Goal: Task Accomplishment & Management: Complete application form

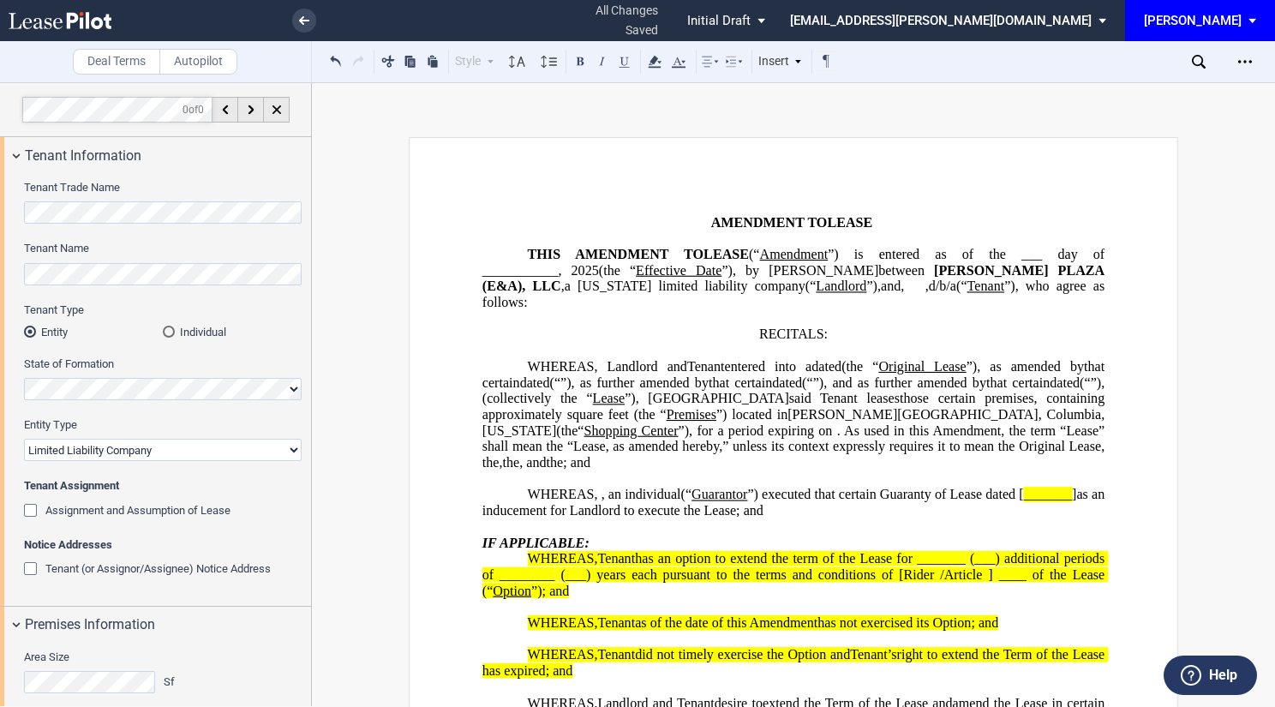
select select "limited liability company"
select select "number:3"
select select "number:5"
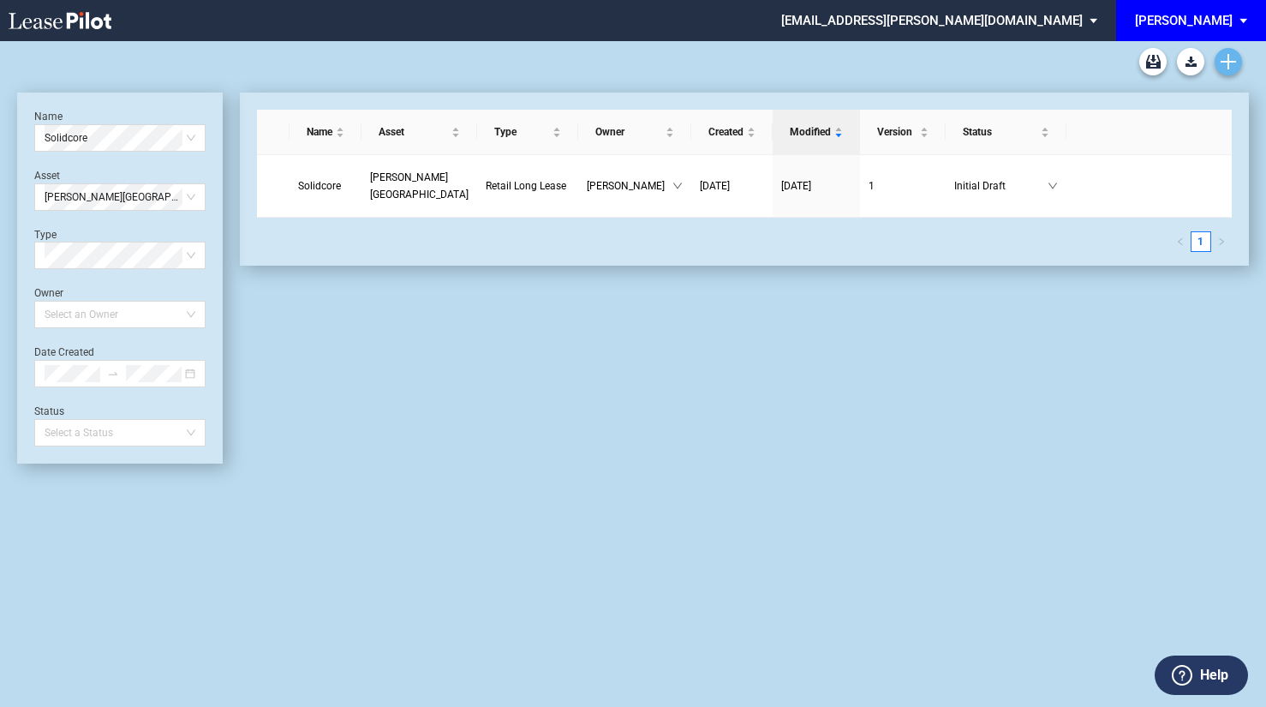
click at [1233, 61] on use "Create new document" at bounding box center [1228, 61] width 15 height 15
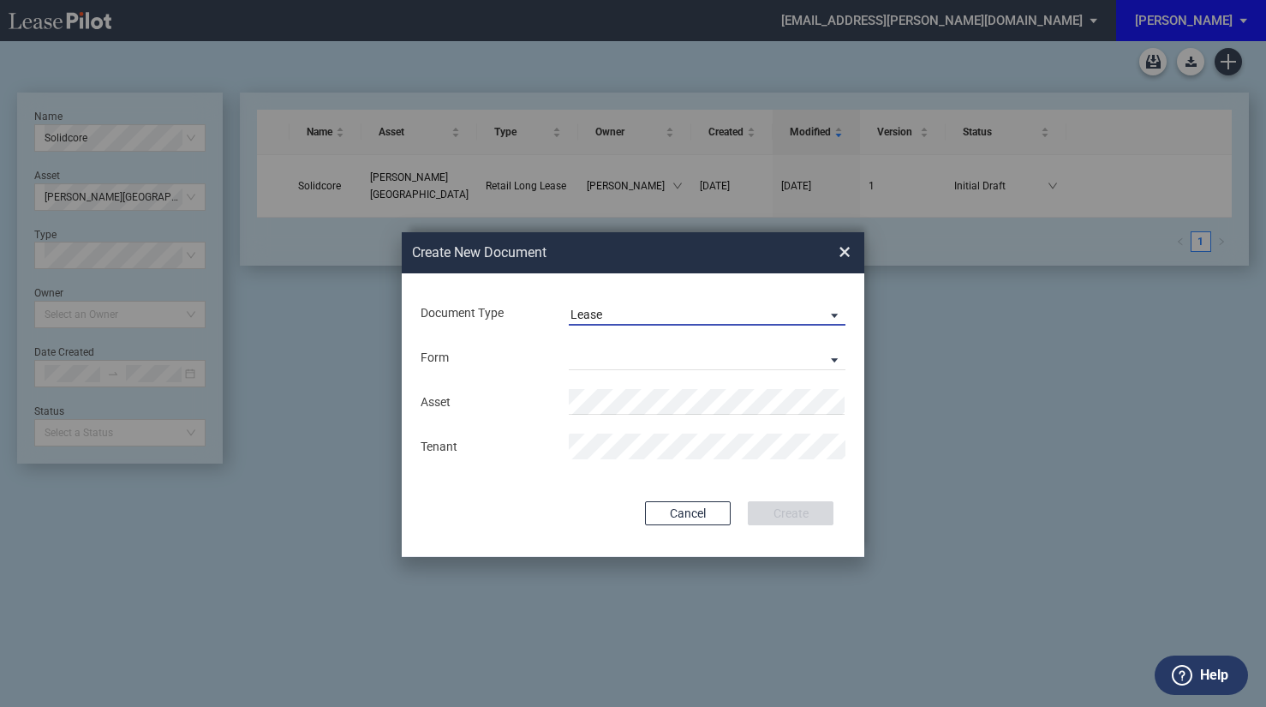
drag, startPoint x: 698, startPoint y: 305, endPoint x: 585, endPoint y: 350, distance: 121.8
click at [697, 306] on md-select-value "Lease" at bounding box center [707, 313] width 277 height 26
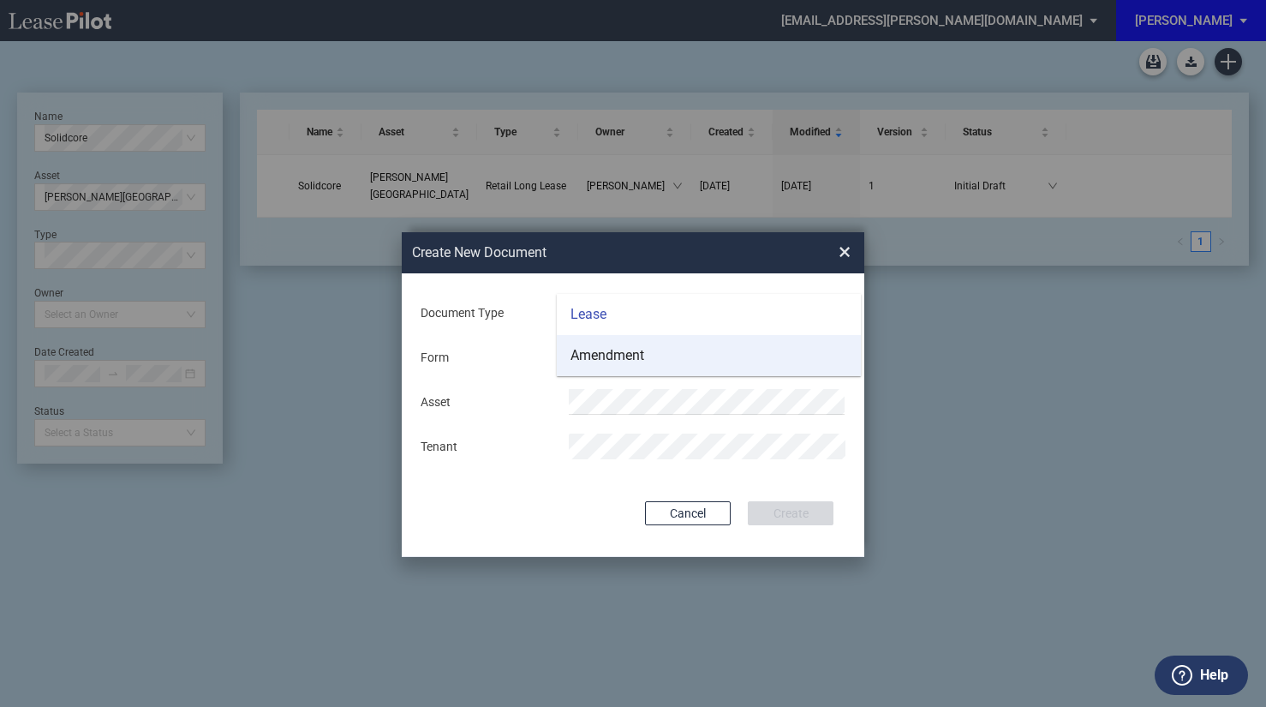
click at [596, 354] on div "Amendment" at bounding box center [607, 355] width 74 height 19
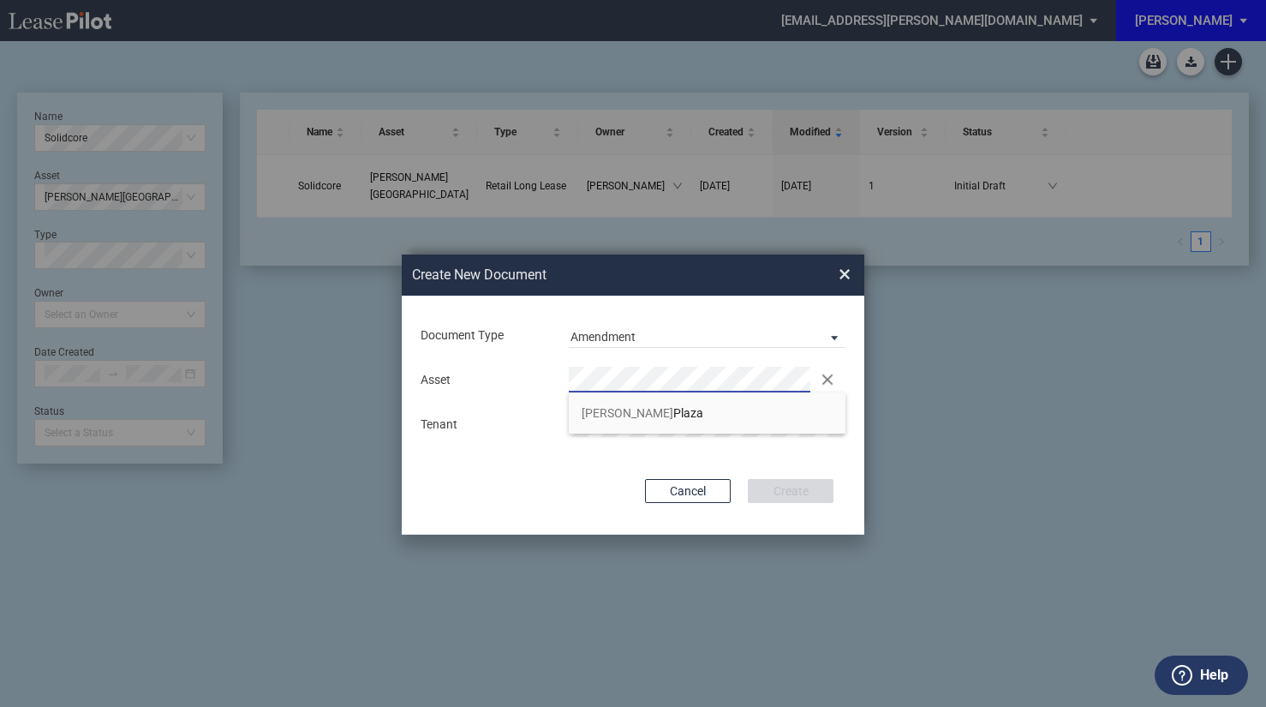
click at [574, 466] on div "Document Type Amendment Deal Type Retail Deal Type Retail Form Retail Amendment…" at bounding box center [633, 415] width 463 height 239
click at [755, 534] on div "Document Type Amendment Deal Type Retail Deal Type Retail Form Retail Amendment…" at bounding box center [633, 415] width 463 height 239
click at [729, 450] on div "Document Type Amendment Deal Type Retail Deal Type Retail Form Retail Amendment…" at bounding box center [633, 415] width 463 height 239
click at [533, 481] on div "Cancel Create" at bounding box center [633, 491] width 401 height 24
click at [665, 340] on span "Amendment" at bounding box center [693, 337] width 246 height 17
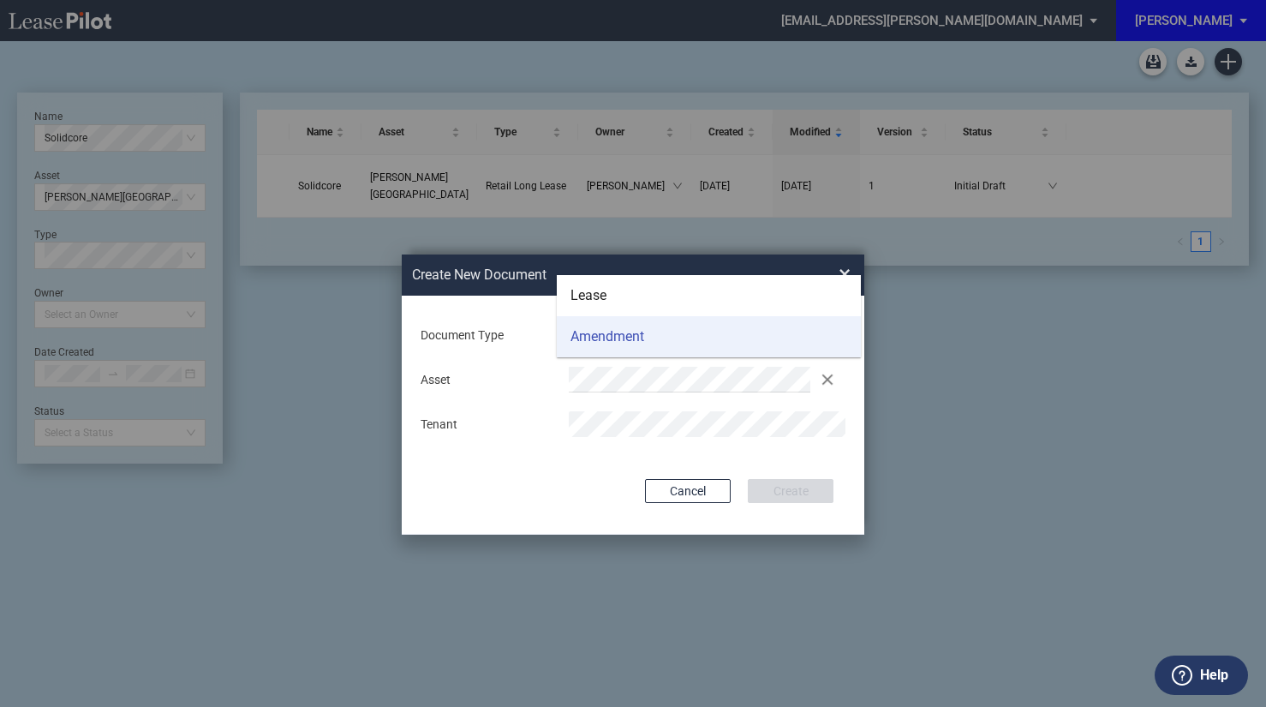
click at [639, 336] on div "Amendment" at bounding box center [607, 336] width 74 height 19
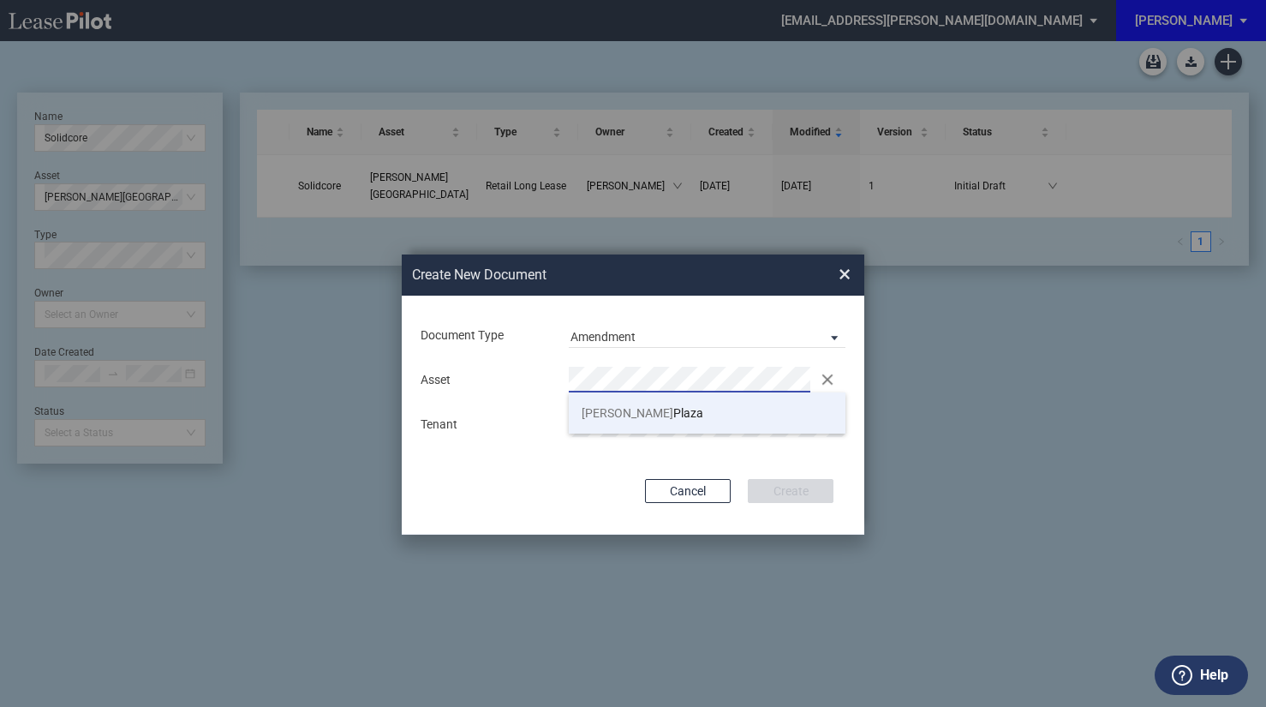
click at [659, 407] on span "Trenholm Plaza" at bounding box center [643, 413] width 122 height 14
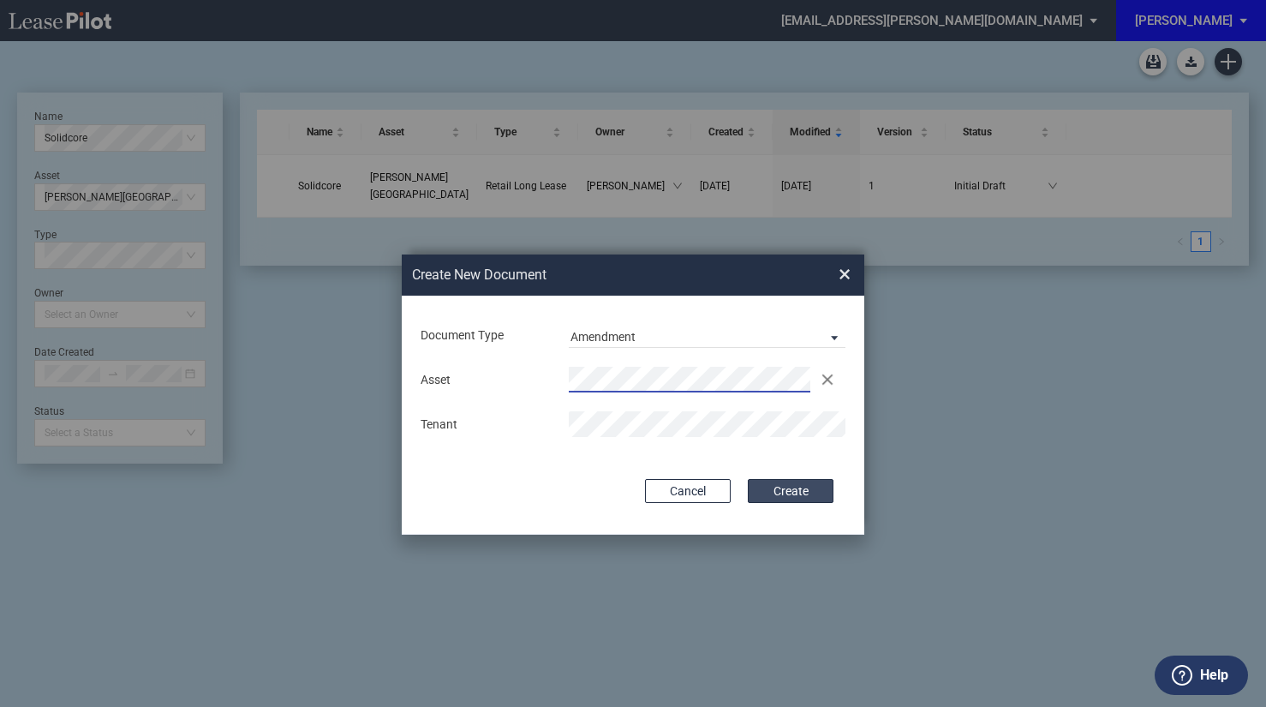
click at [781, 479] on div "Document Type Amendment Deal Type Retail Deal Type Retail Form Retail Amendment…" at bounding box center [633, 415] width 463 height 239
click at [776, 493] on button "Create" at bounding box center [791, 491] width 86 height 24
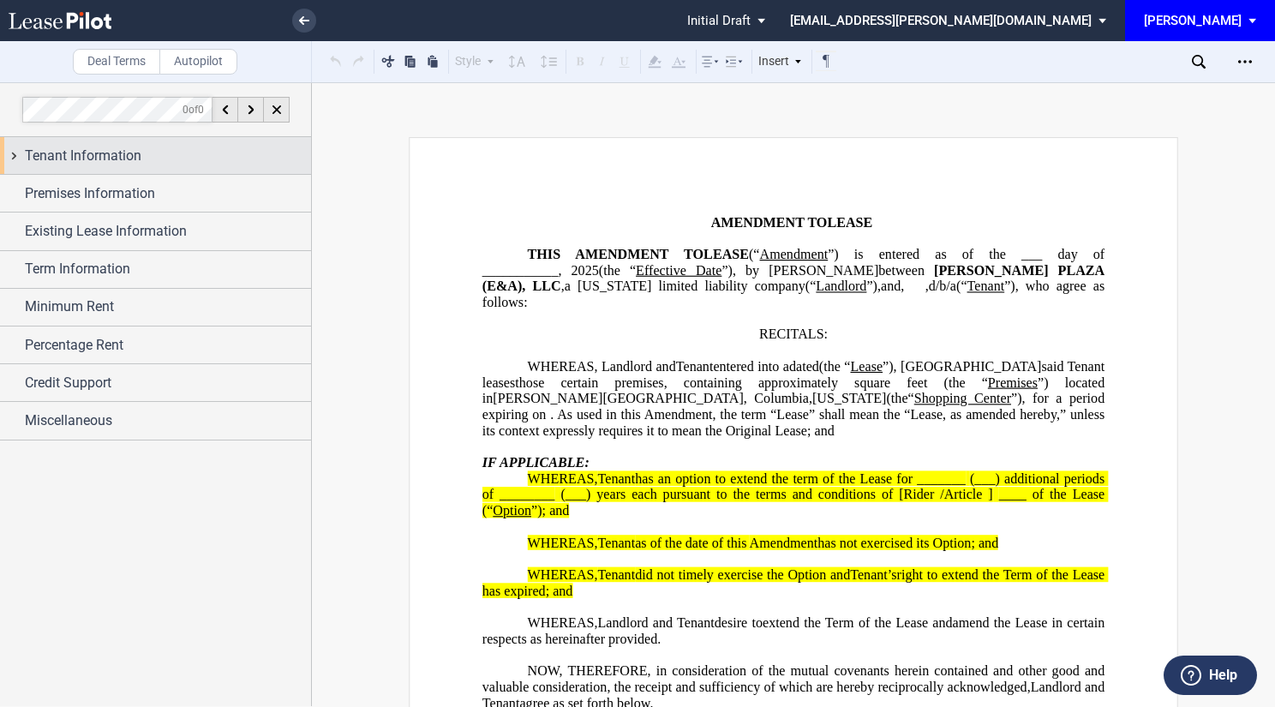
click at [119, 151] on span "Tenant Information" at bounding box center [83, 156] width 116 height 21
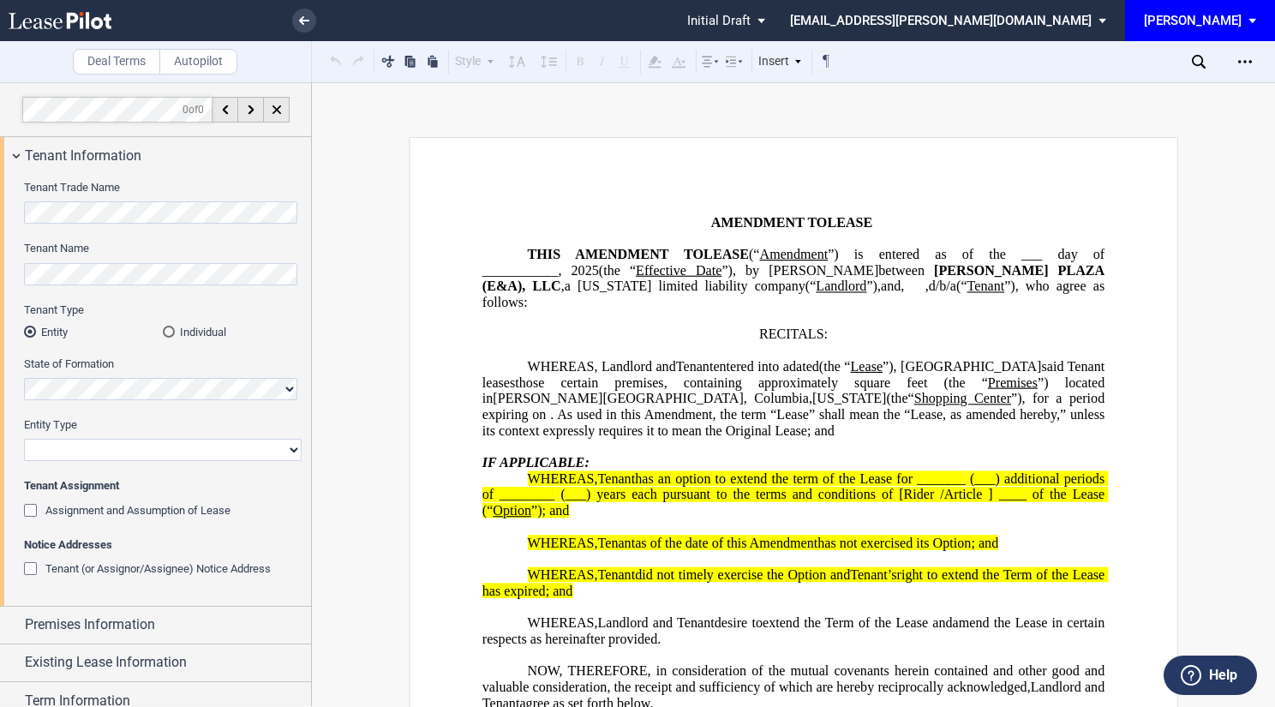
scroll to position [165, 0]
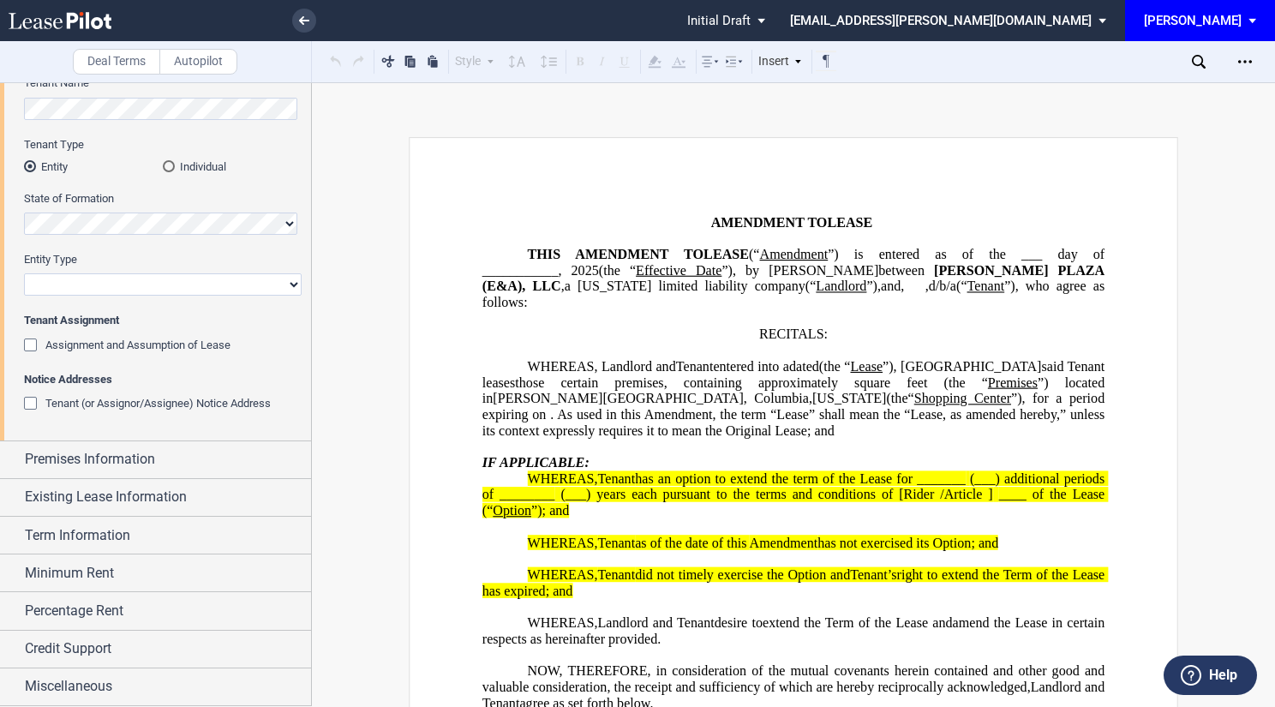
click at [30, 343] on div "Assignment and Assumption of Lease" at bounding box center [32, 346] width 17 height 17
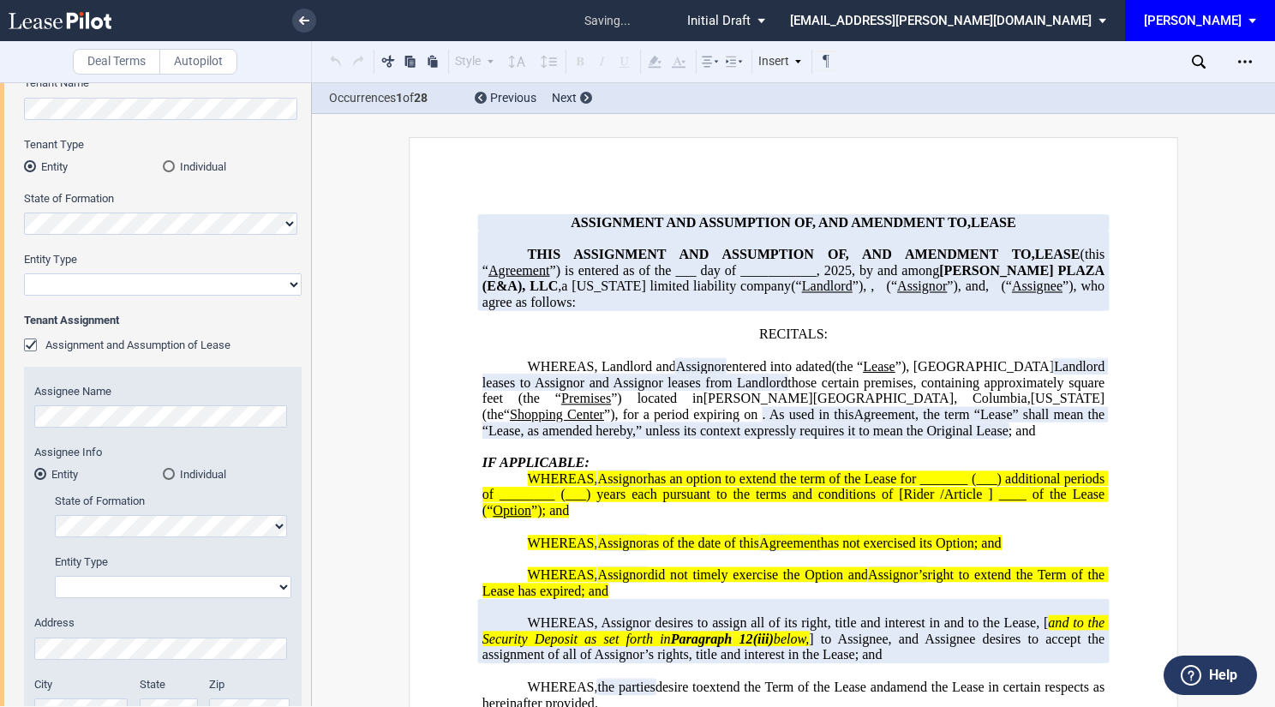
click at [28, 347] on div "Assignment and Assumption of Lease" at bounding box center [32, 346] width 17 height 17
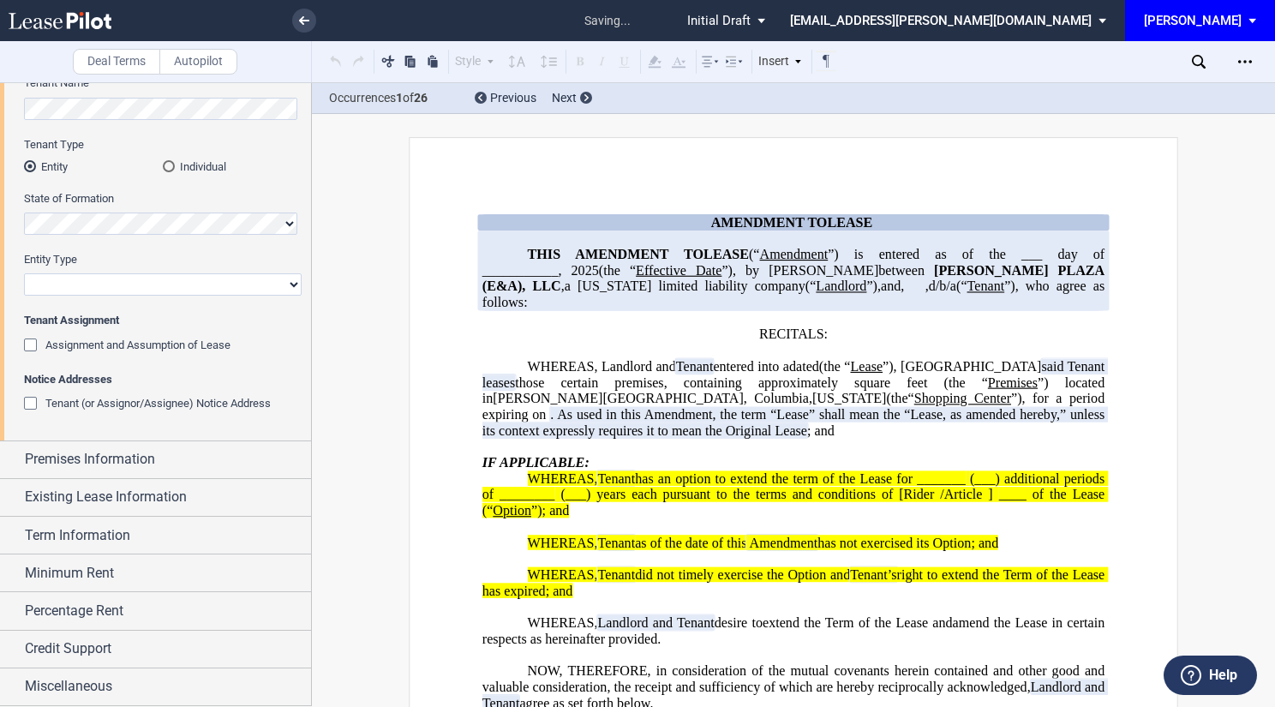
click at [20, 404] on div "Tenant Trade Name Tenant Name Tenant Type Entity Individual State of Formation …" at bounding box center [155, 225] width 311 height 432
click at [28, 406] on div "Tenant (or Assignor/Assignee) Notice Address" at bounding box center [32, 405] width 17 height 17
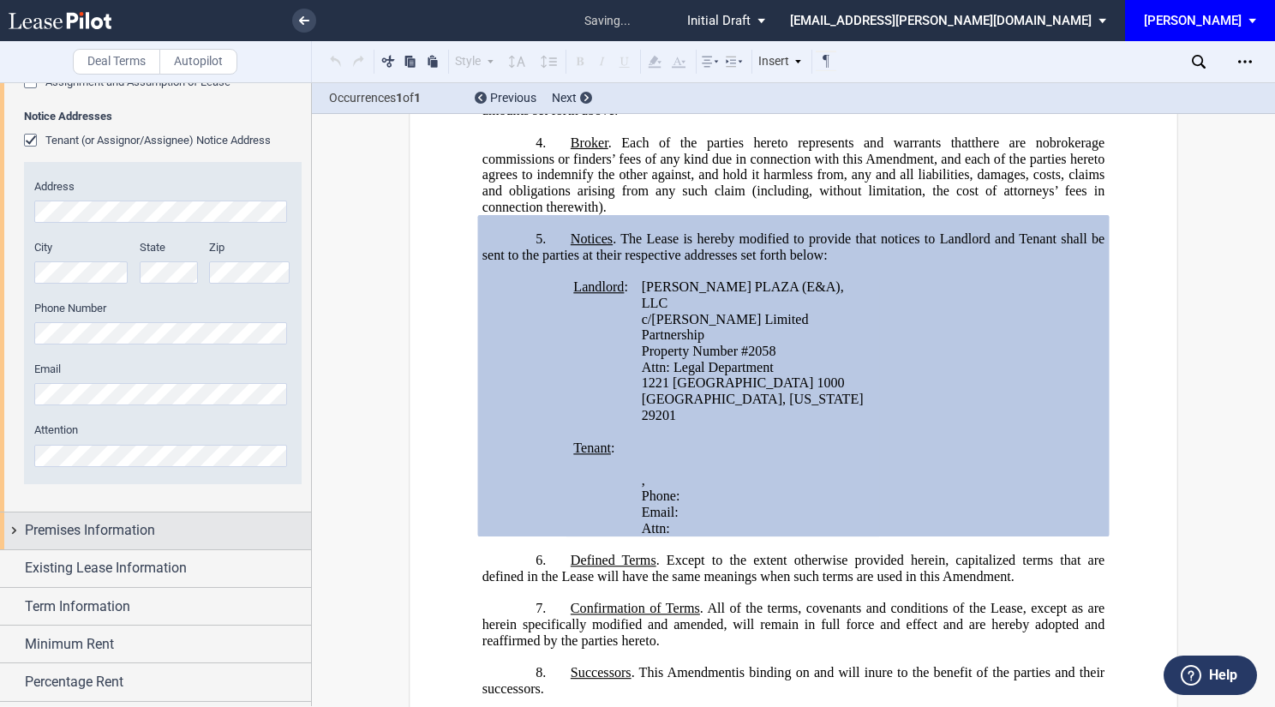
scroll to position [499, 0]
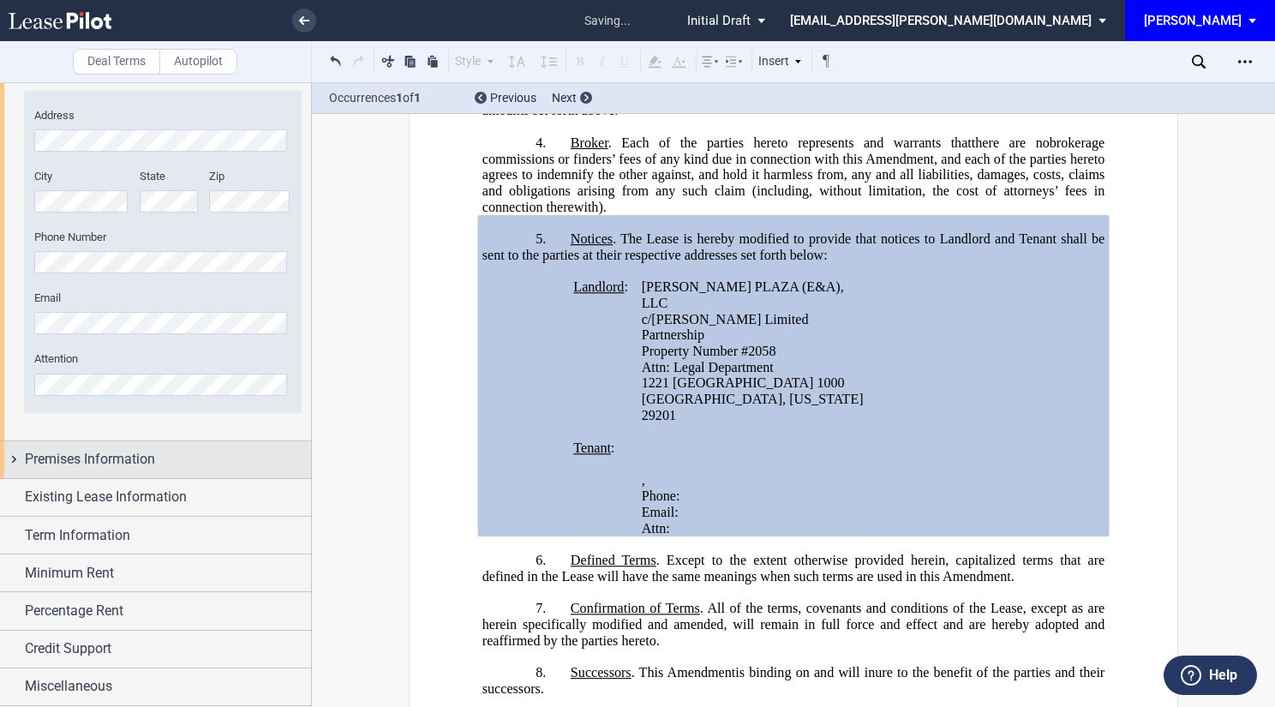
click at [85, 458] on span "Premises Information" at bounding box center [90, 459] width 130 height 21
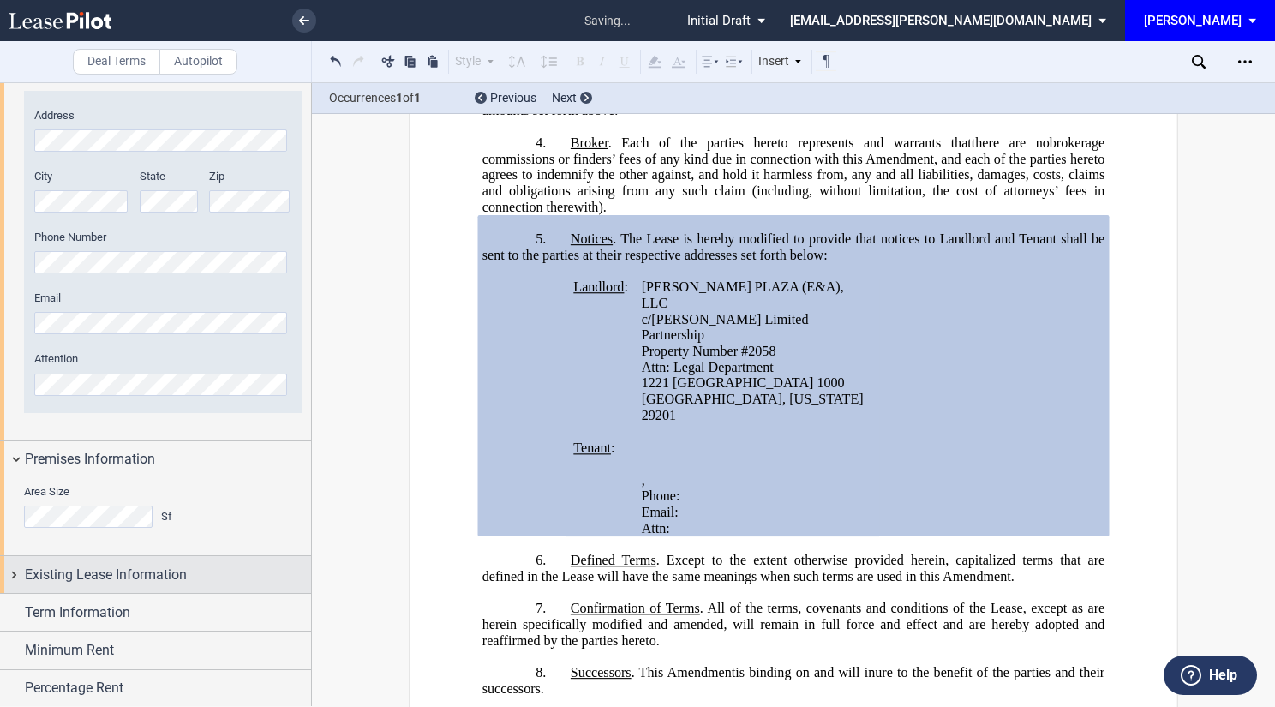
click at [103, 564] on span "Existing Lease Information" at bounding box center [106, 574] width 162 height 21
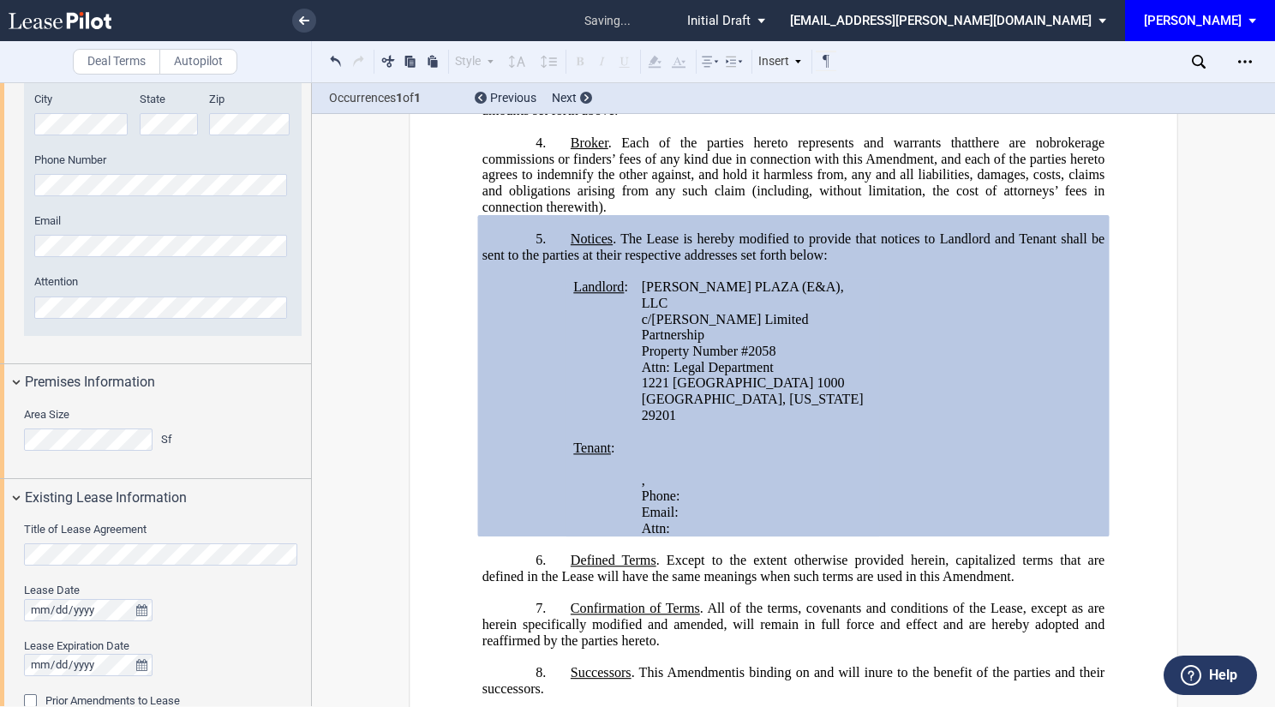
scroll to position [867, 0]
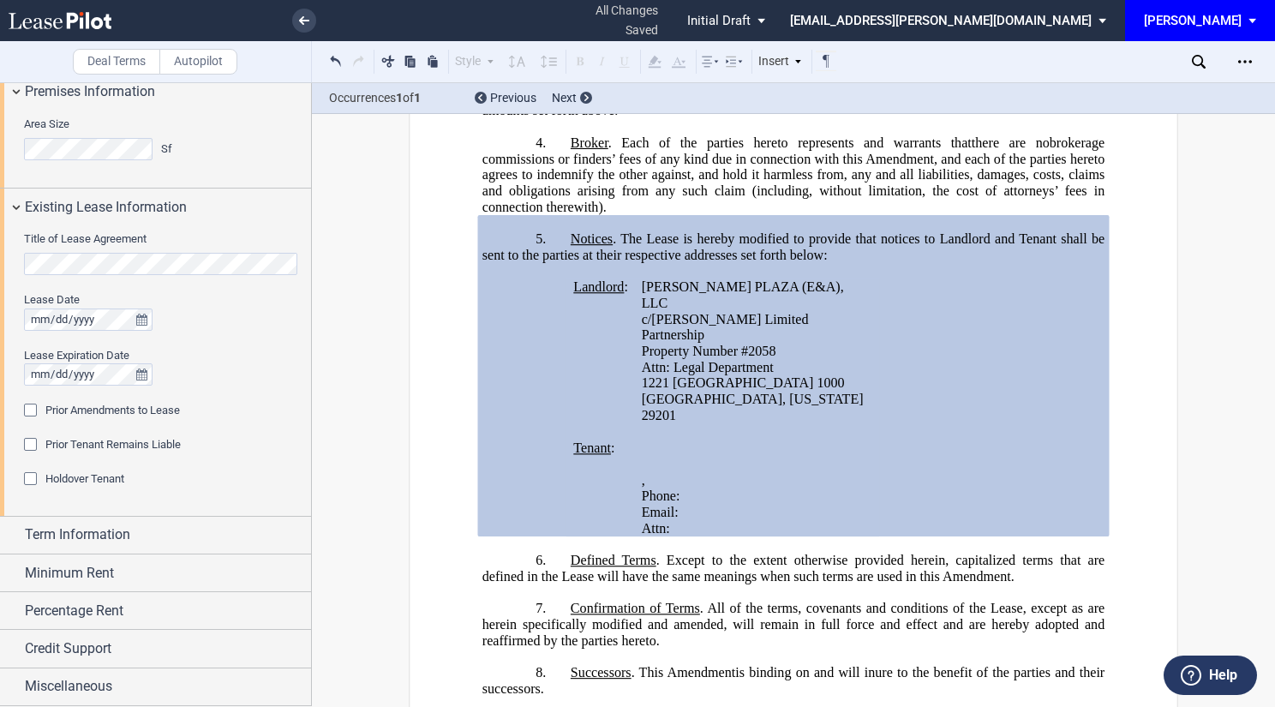
click at [26, 409] on div "Prior Amendments to Lease" at bounding box center [32, 411] width 17 height 17
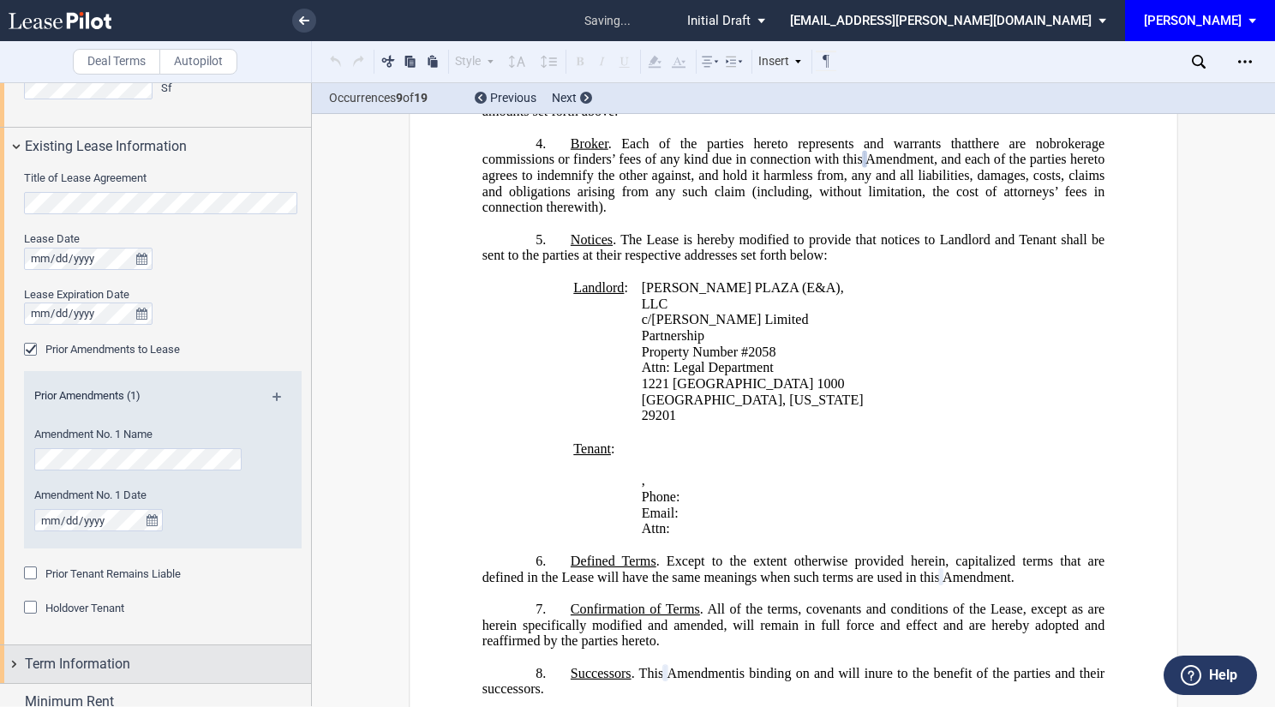
scroll to position [1038, 0]
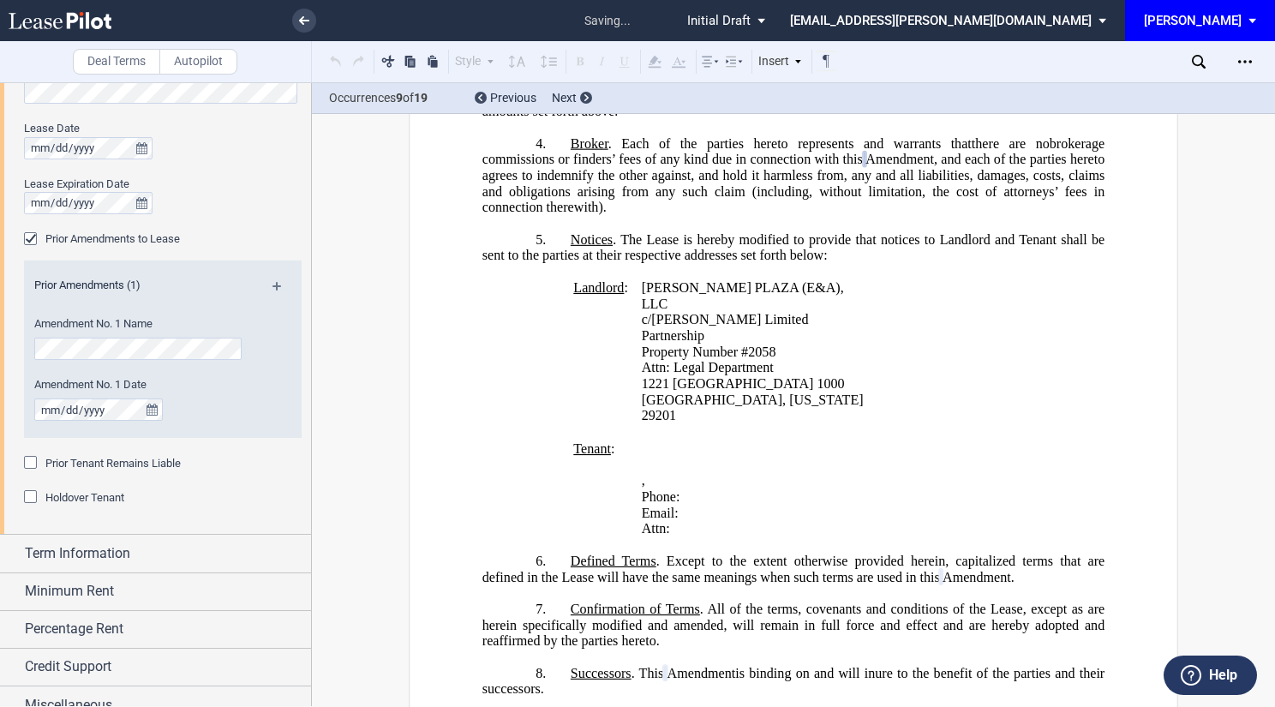
drag, startPoint x: 28, startPoint y: 461, endPoint x: 28, endPoint y: 493, distance: 32.5
click at [30, 461] on div "Prior Tenant Remains Liable" at bounding box center [32, 464] width 17 height 17
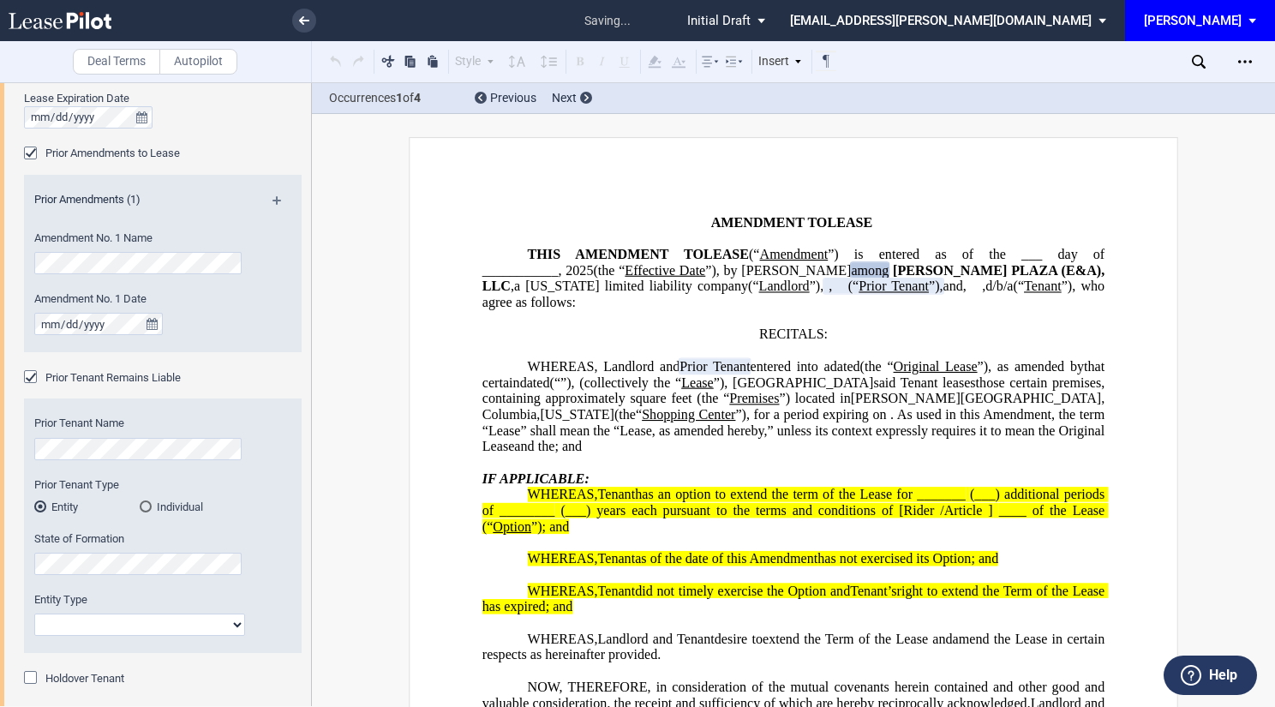
scroll to position [1323, 0]
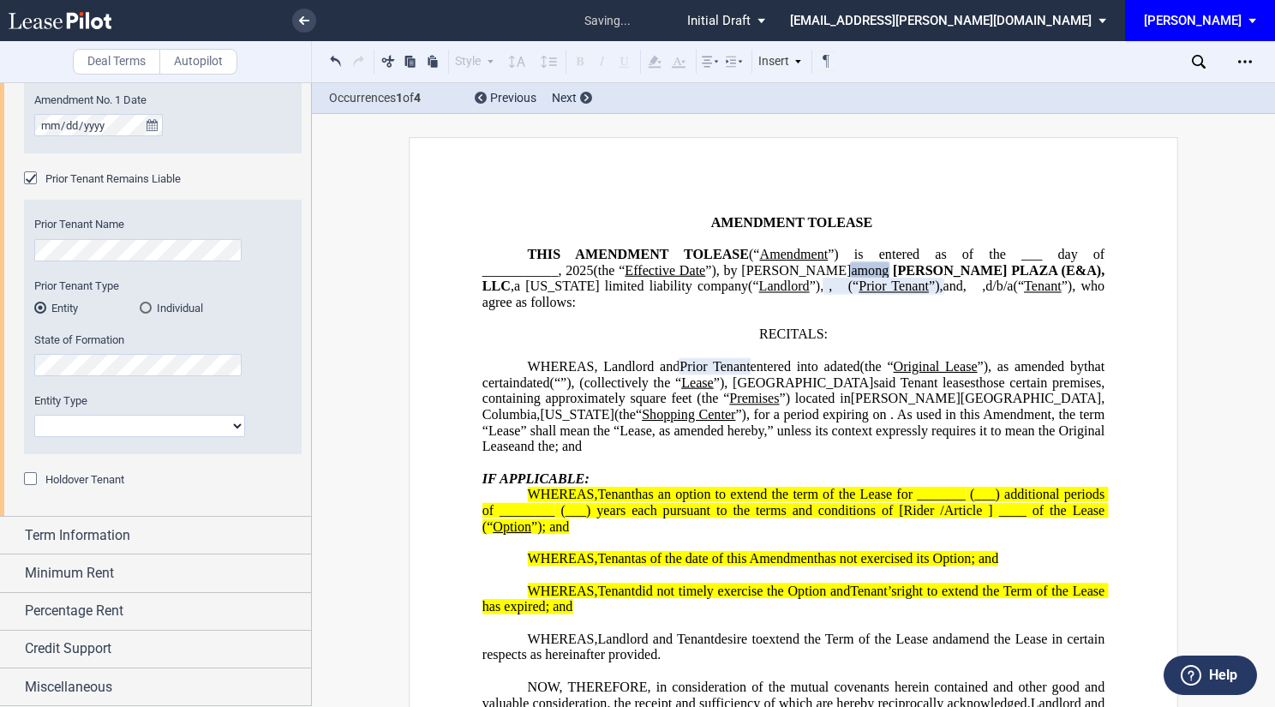
click at [37, 476] on div "Holdover Tenant" at bounding box center [32, 480] width 17 height 17
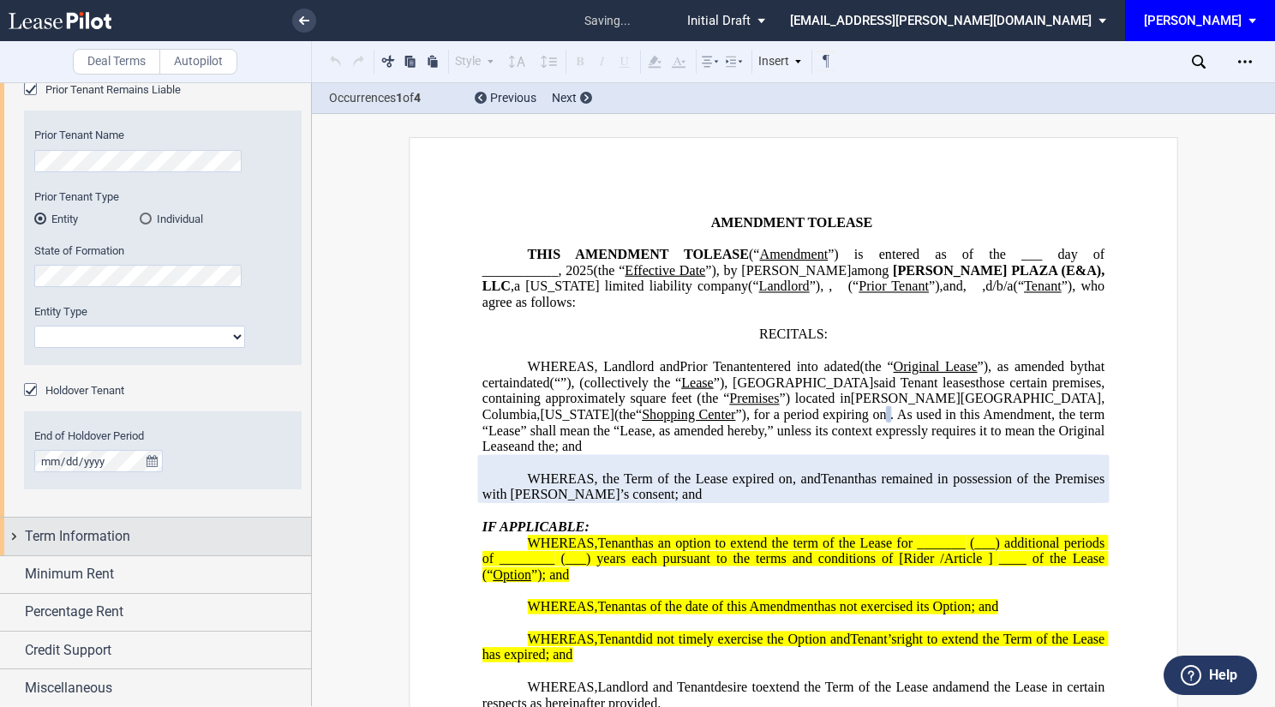
scroll to position [1412, 0]
click at [95, 534] on span "Term Information" at bounding box center [77, 535] width 105 height 21
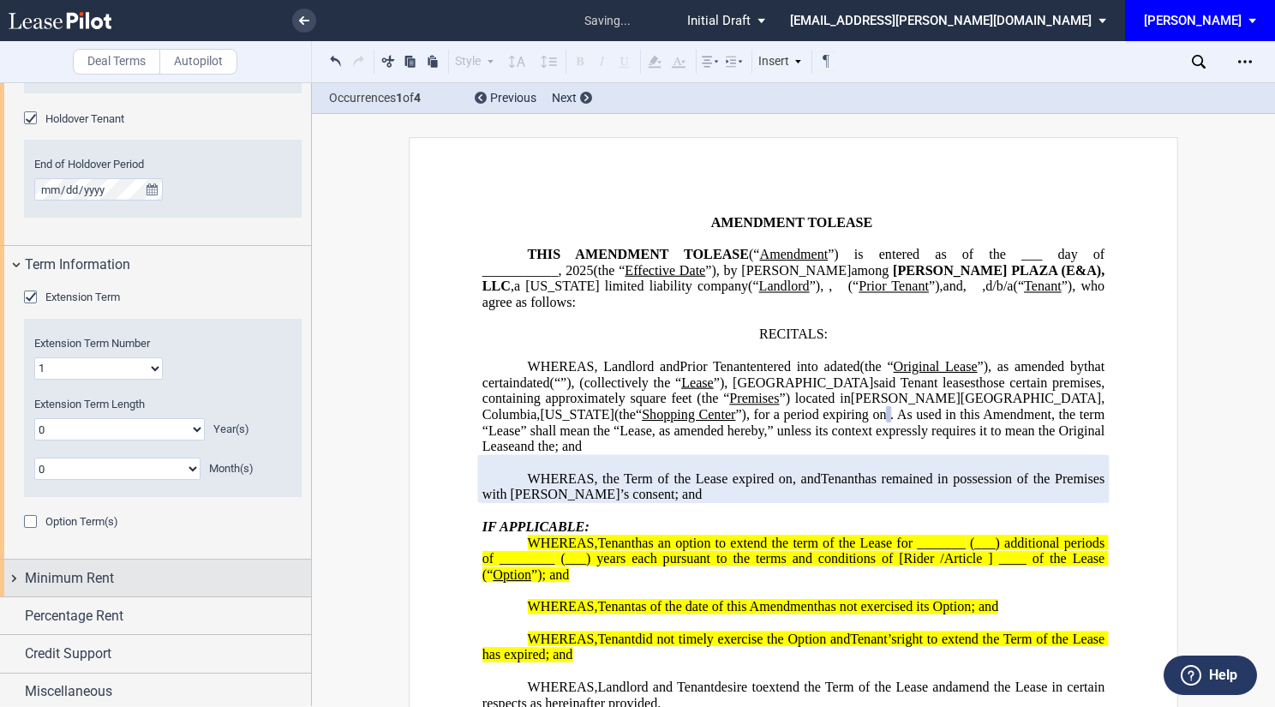
scroll to position [1688, 0]
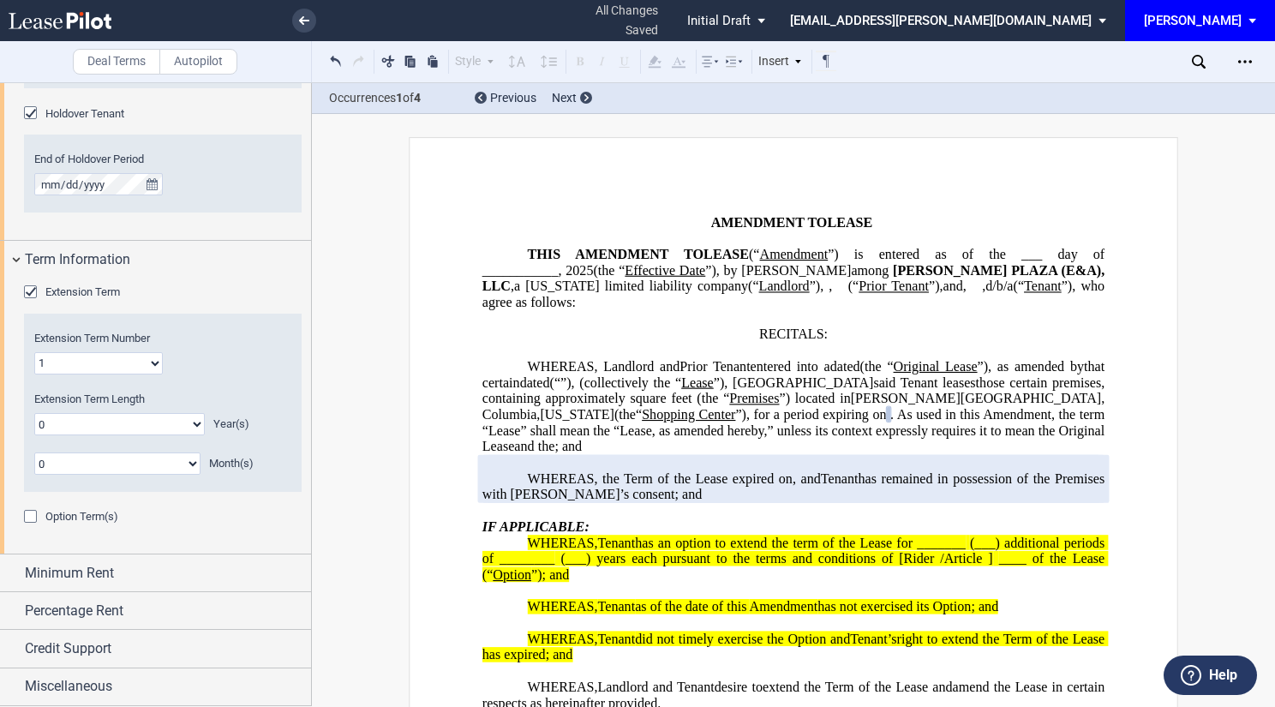
click at [32, 518] on div "Option Term(s)" at bounding box center [32, 518] width 17 height 17
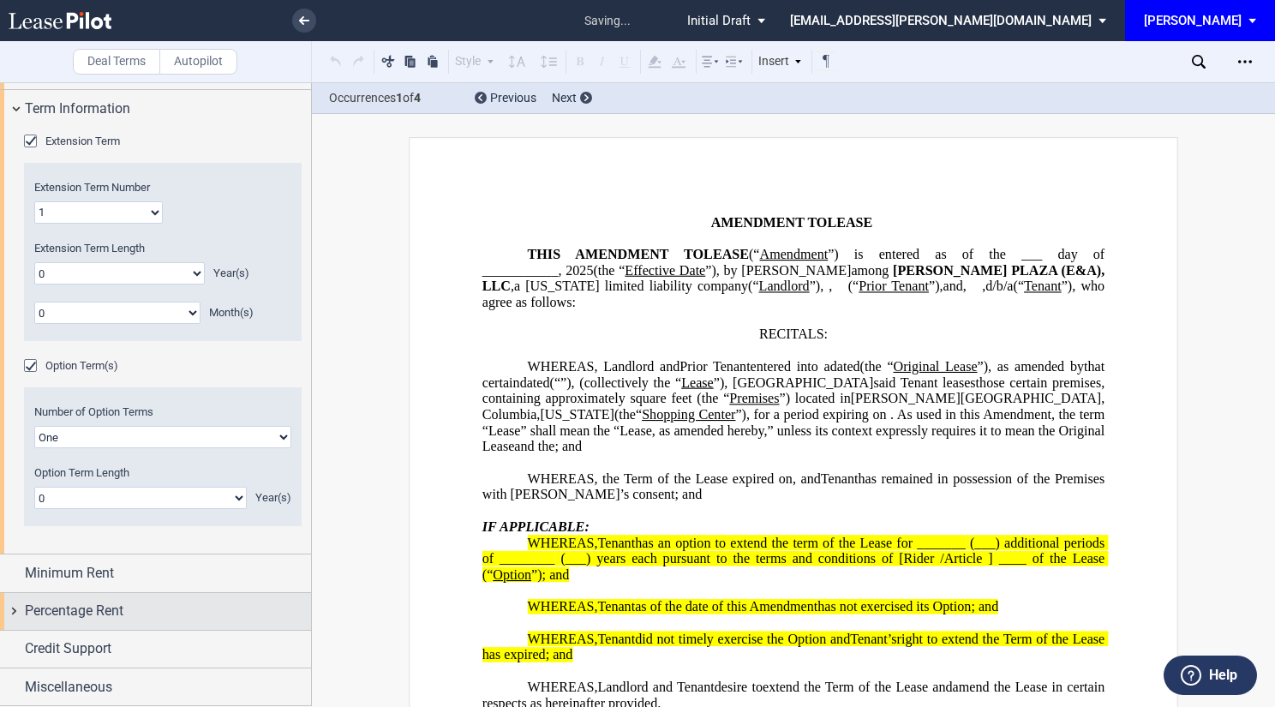
scroll to position [529, 0]
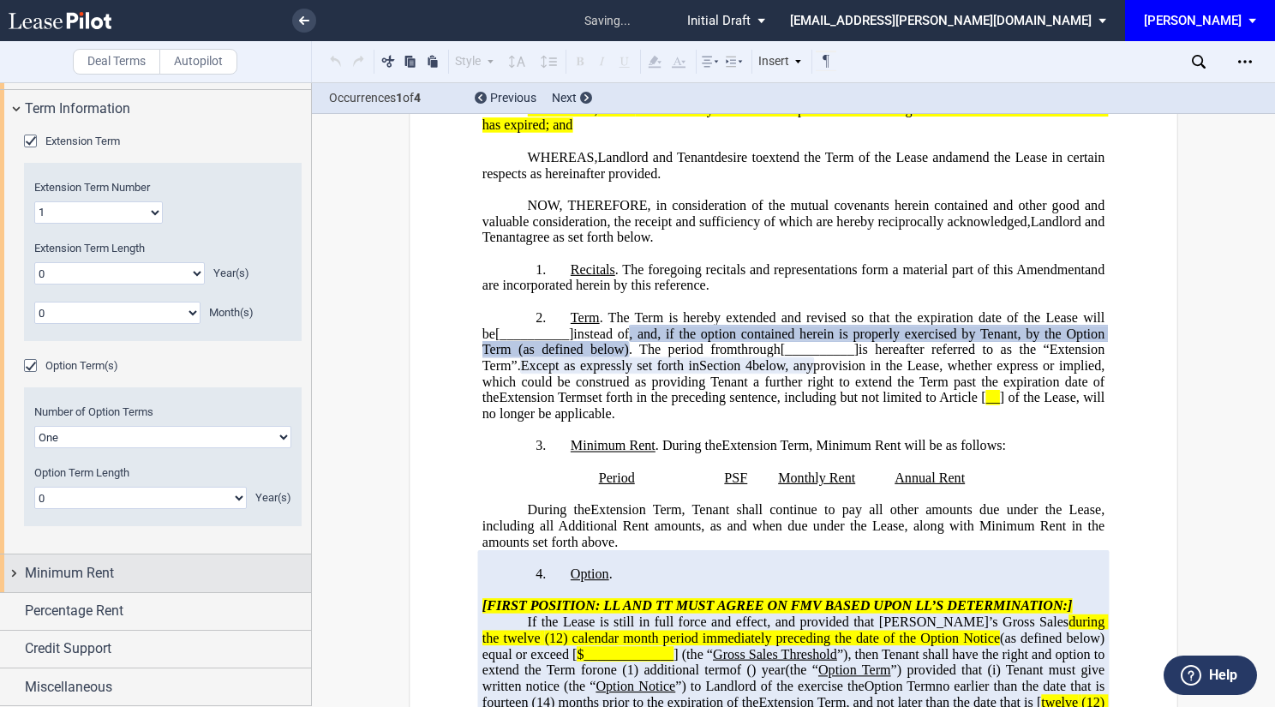
click at [81, 575] on span "Minimum Rent" at bounding box center [69, 573] width 89 height 21
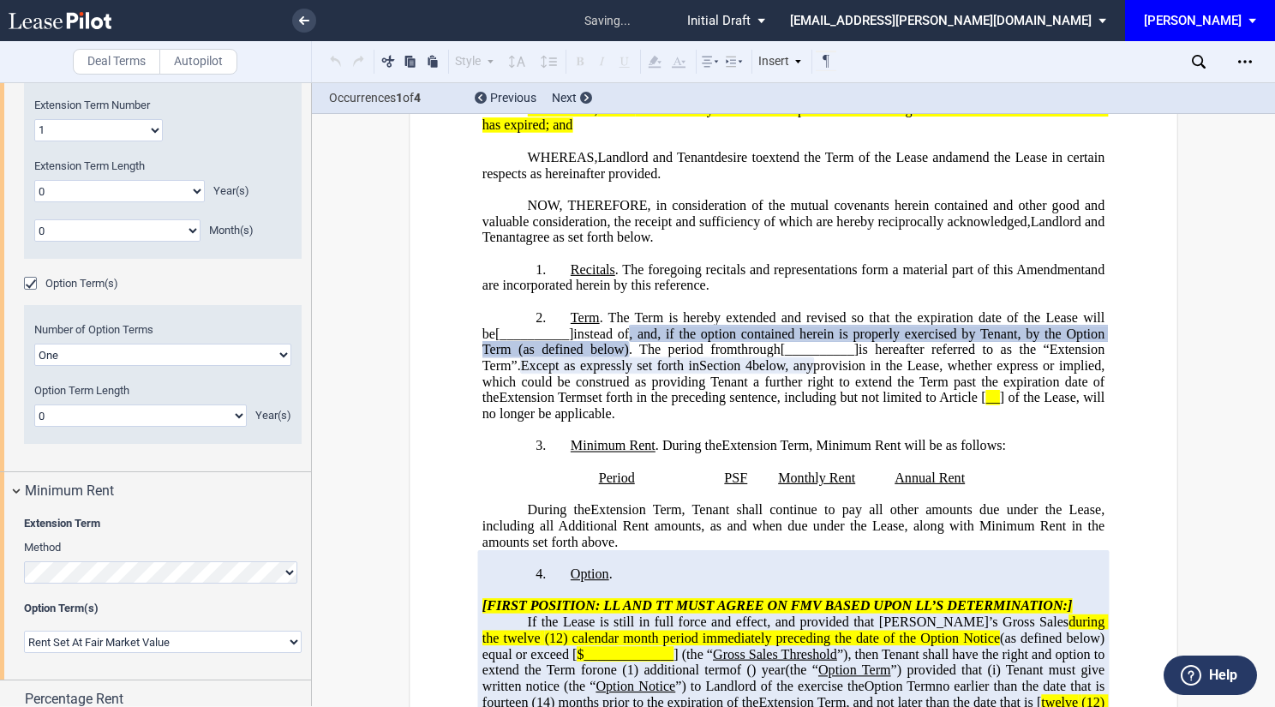
scroll to position [2010, 0]
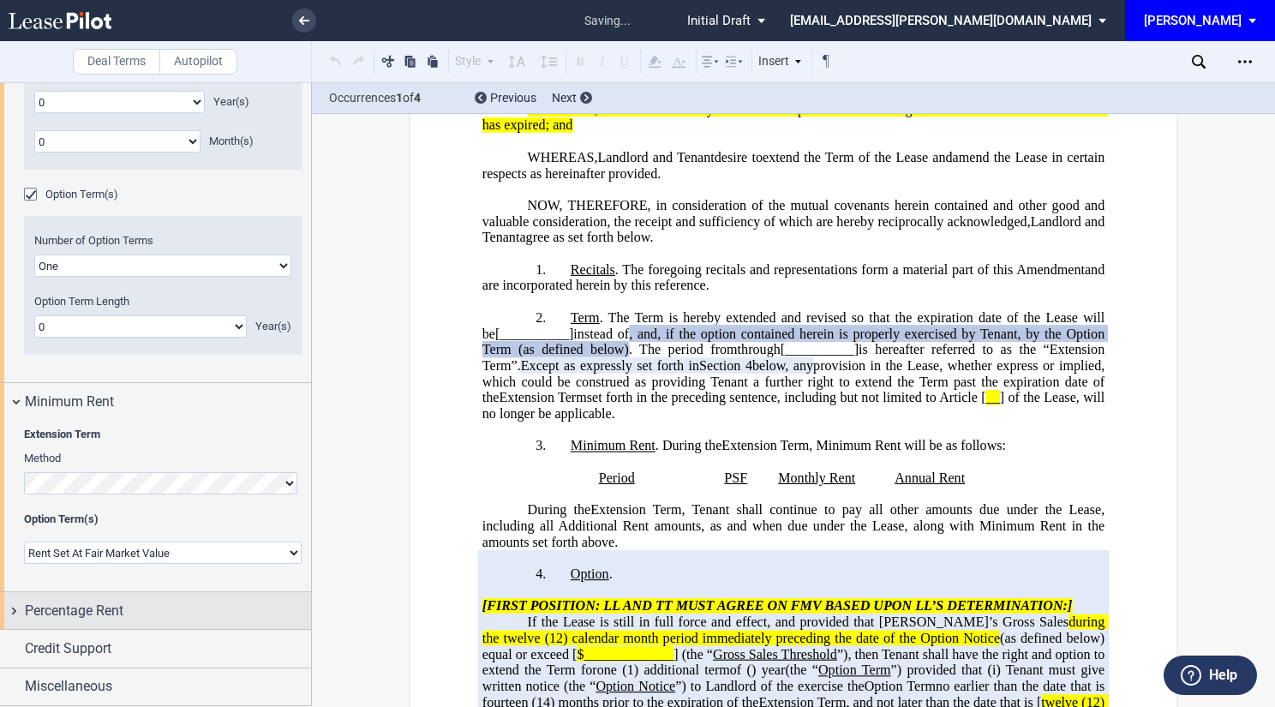
click at [66, 615] on span "Percentage Rent" at bounding box center [74, 610] width 99 height 21
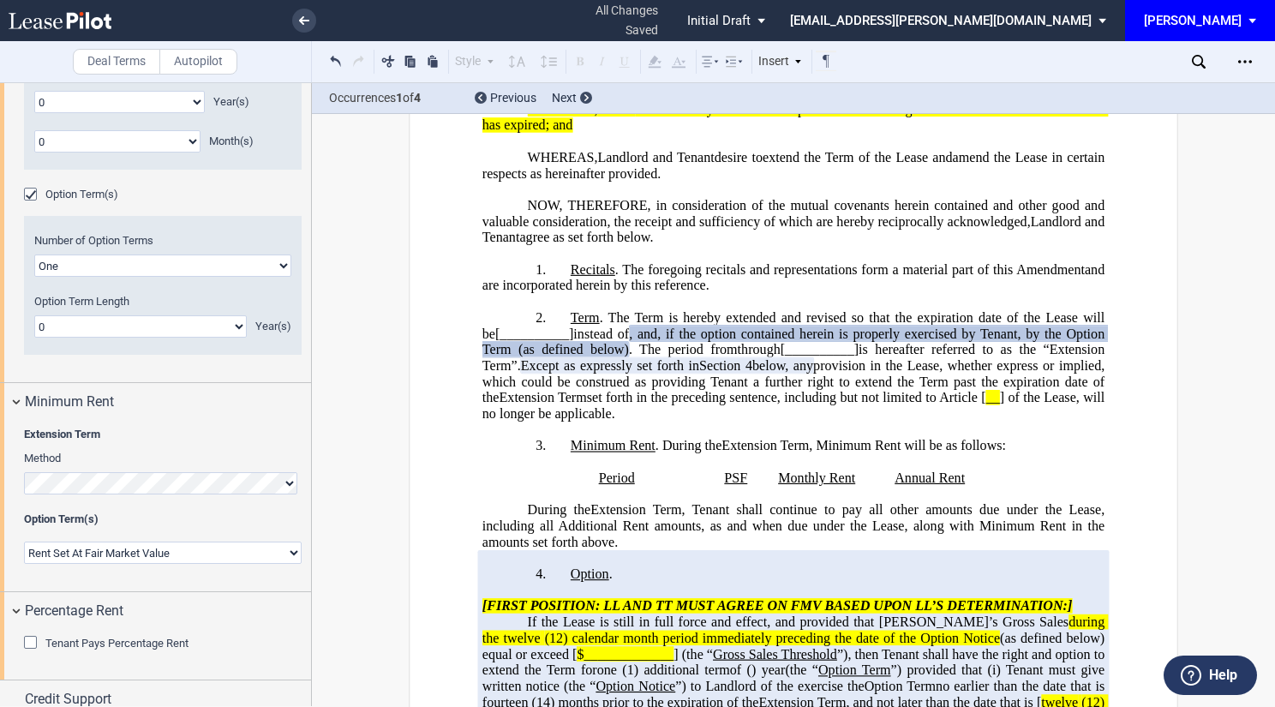
click at [31, 639] on div "Tenant Pays Percentage Rent" at bounding box center [32, 644] width 17 height 17
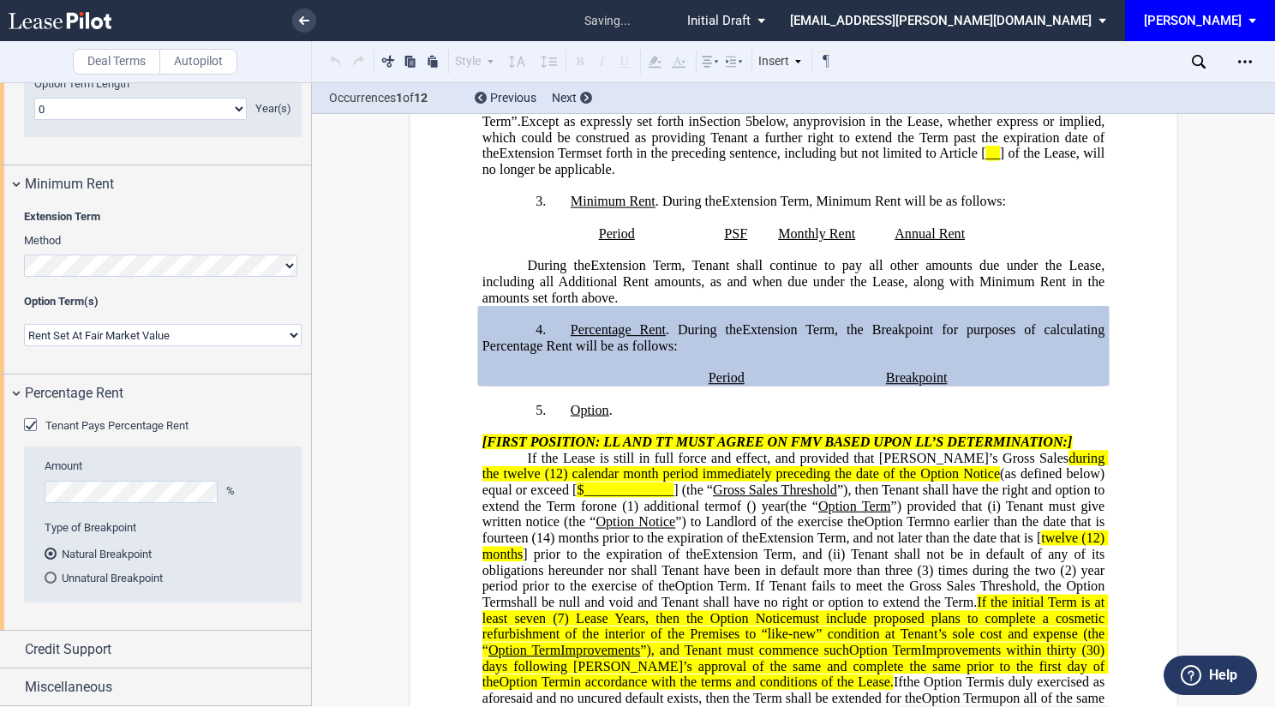
scroll to position [776, 0]
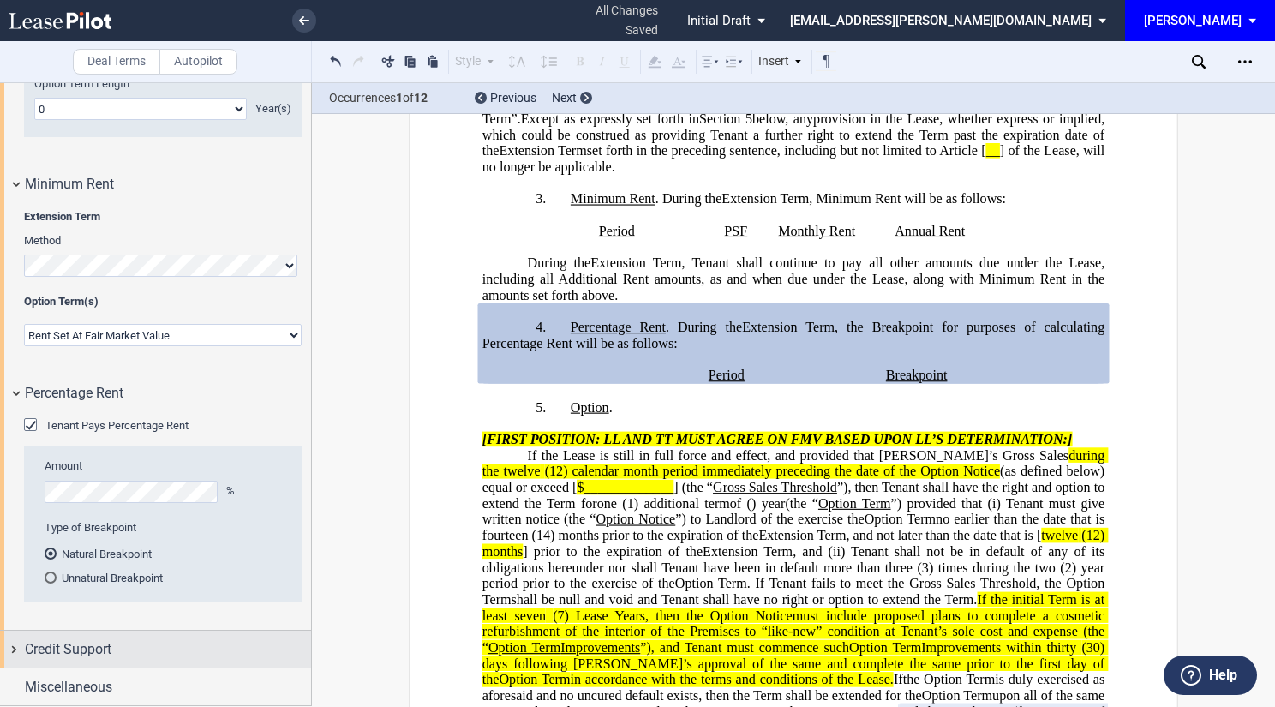
click at [81, 650] on span "Credit Support" at bounding box center [68, 649] width 87 height 21
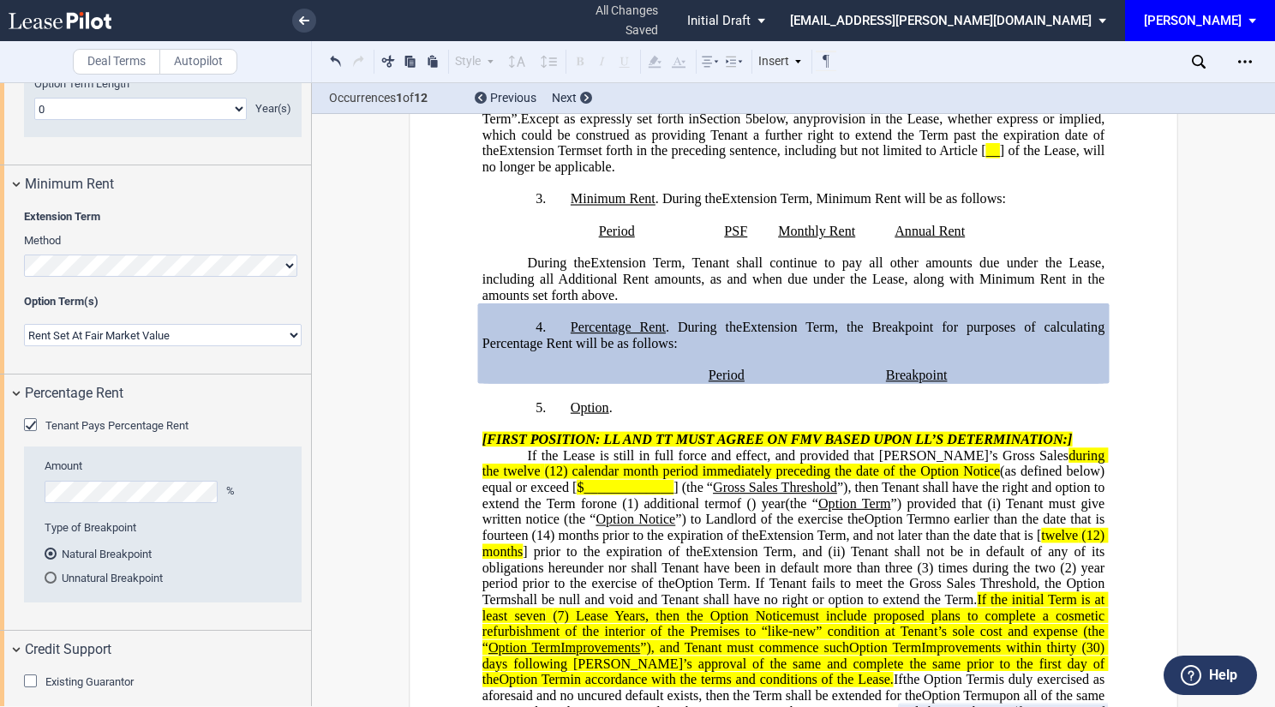
click at [28, 679] on div "Existing Guarantor" at bounding box center [32, 682] width 17 height 17
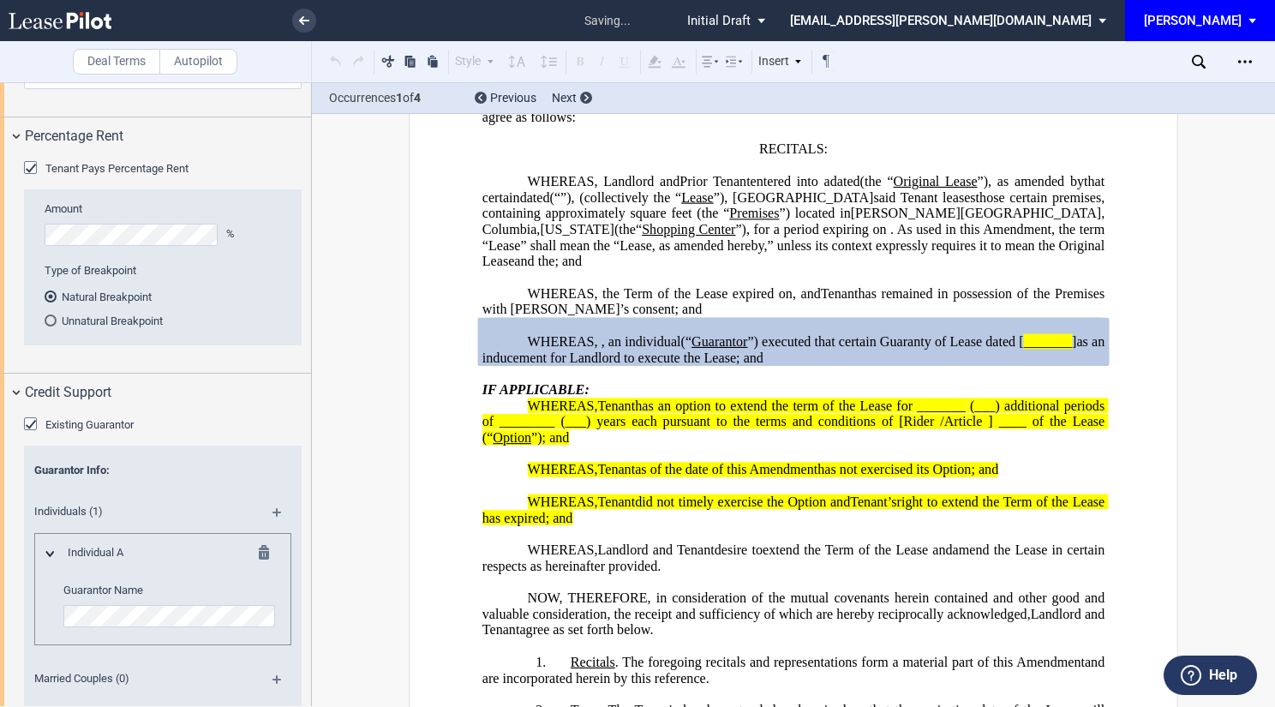
scroll to position [2617, 0]
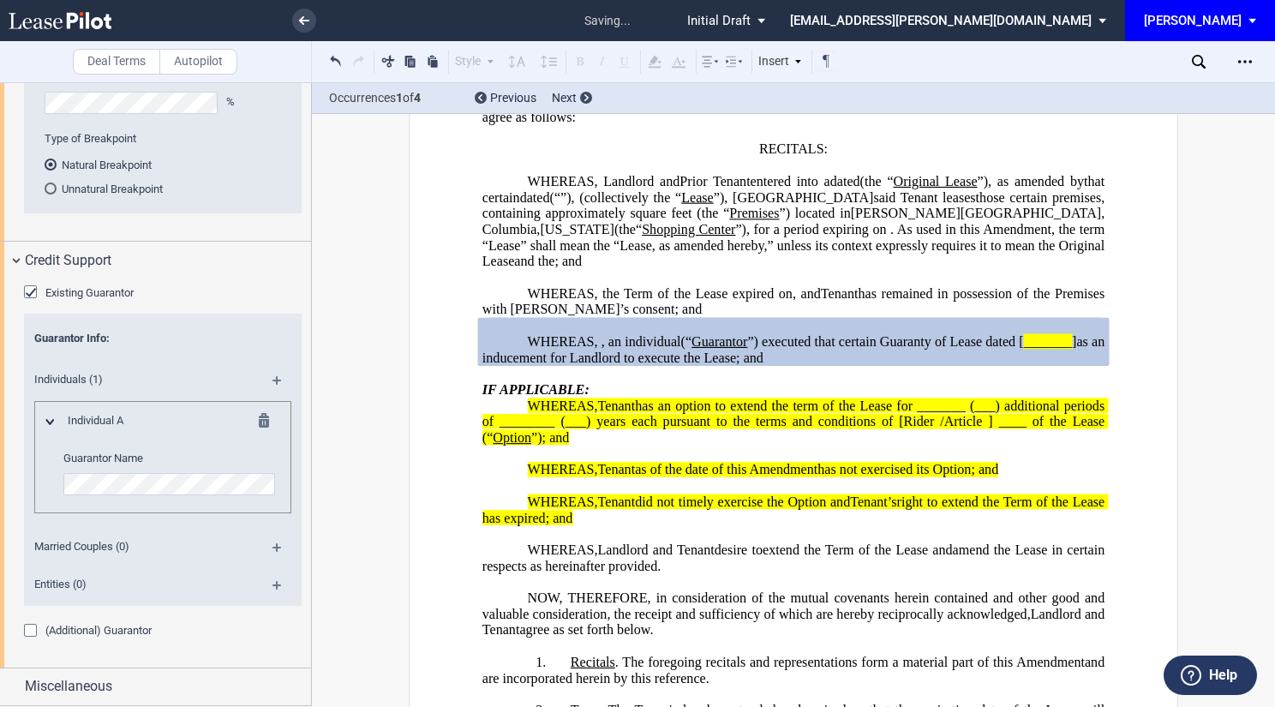
click at [39, 628] on div "(Additional) Guarantor" at bounding box center [32, 632] width 17 height 17
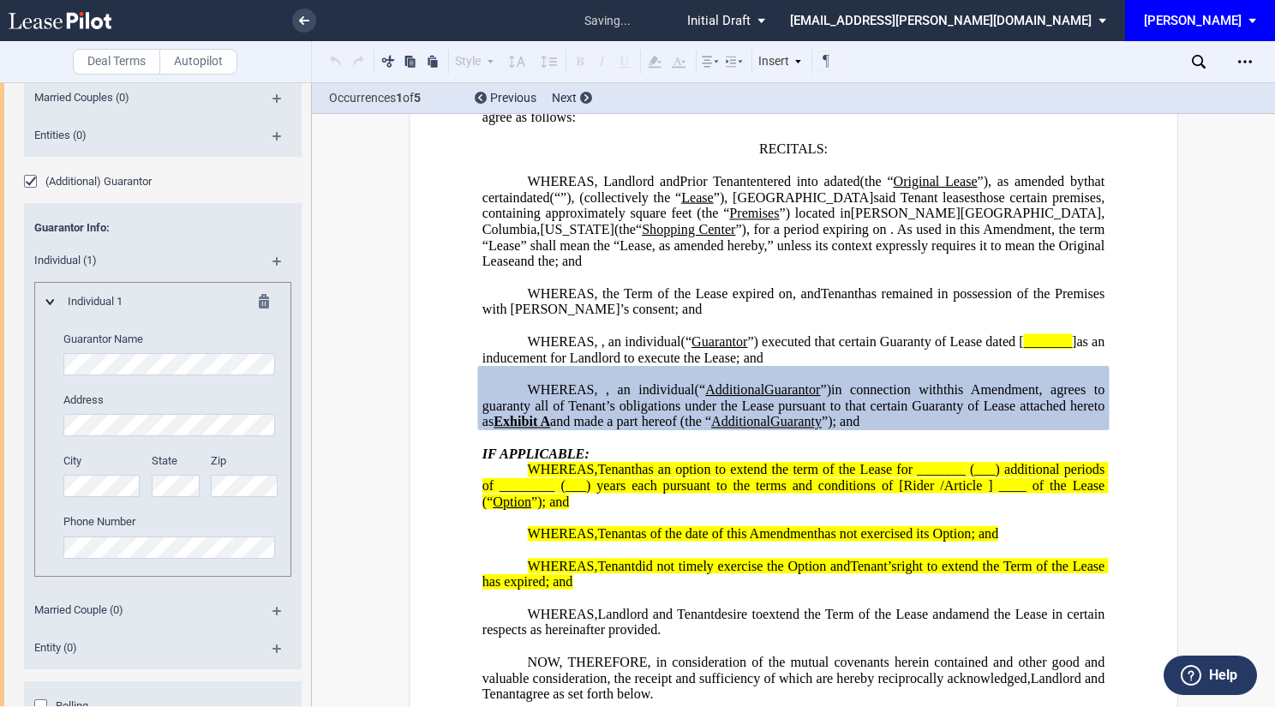
scroll to position [3158, 0]
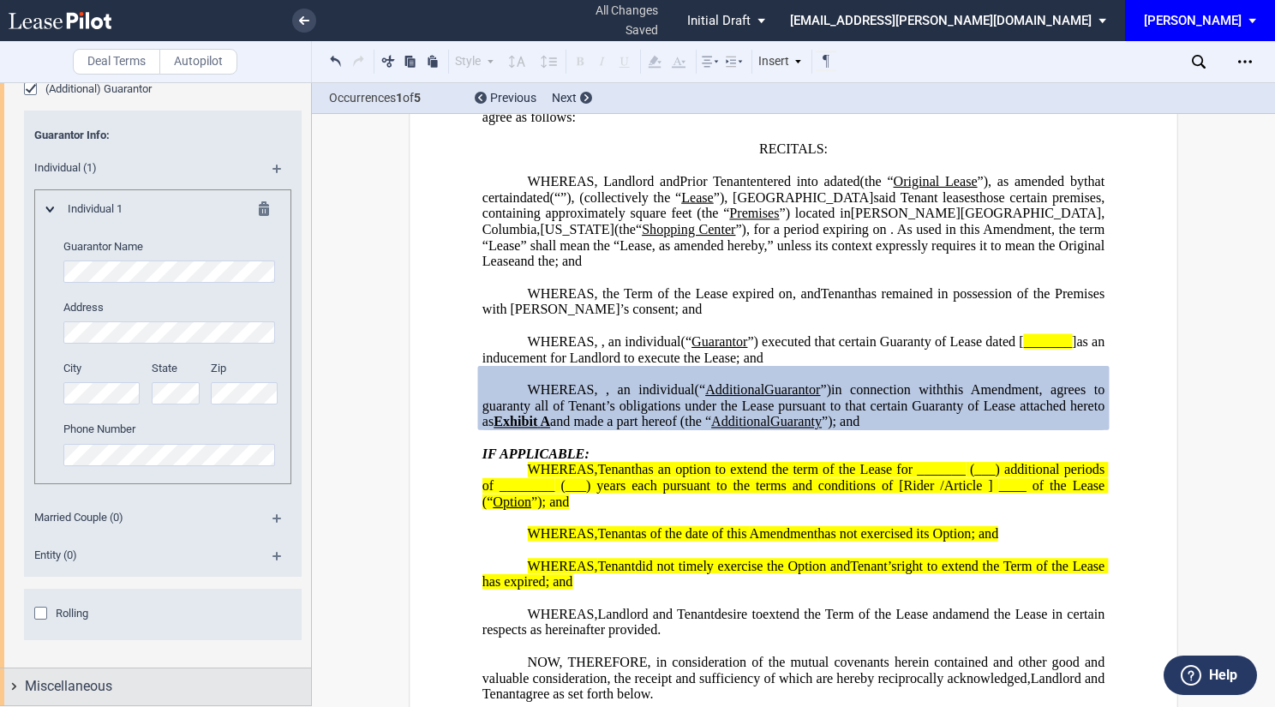
click at [98, 682] on span "Miscellaneous" at bounding box center [68, 686] width 87 height 21
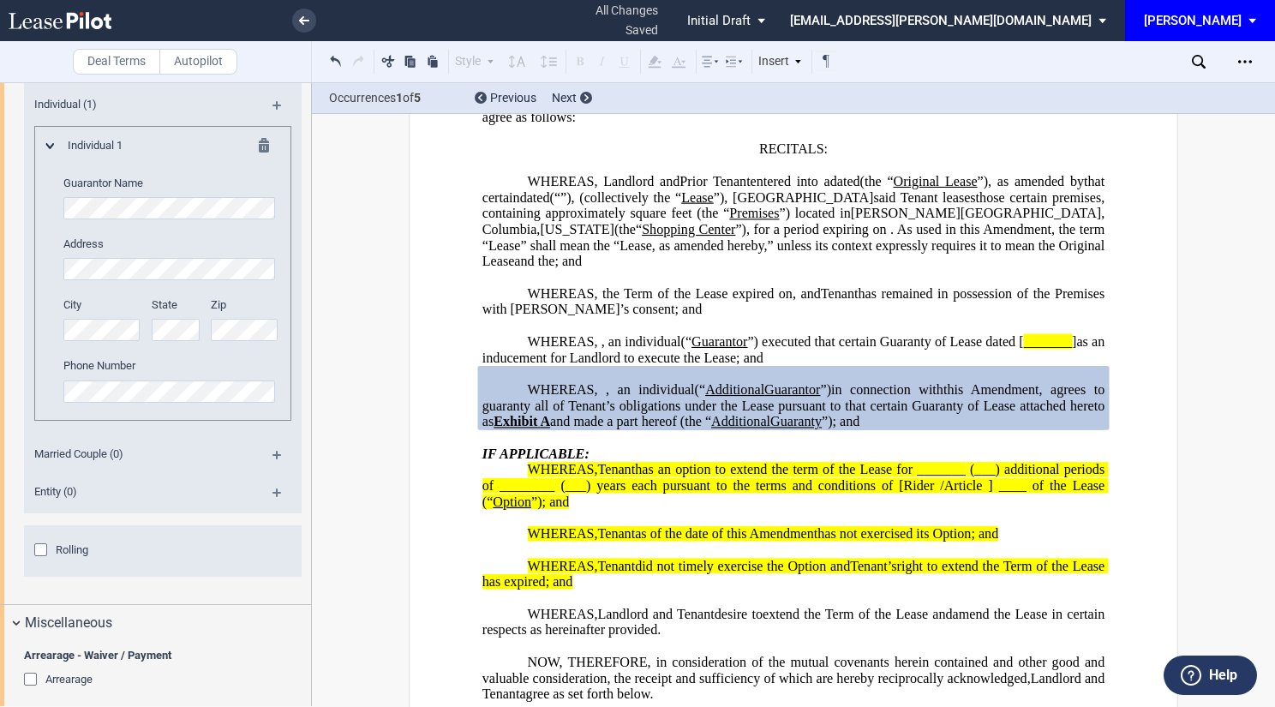
scroll to position [3501, 0]
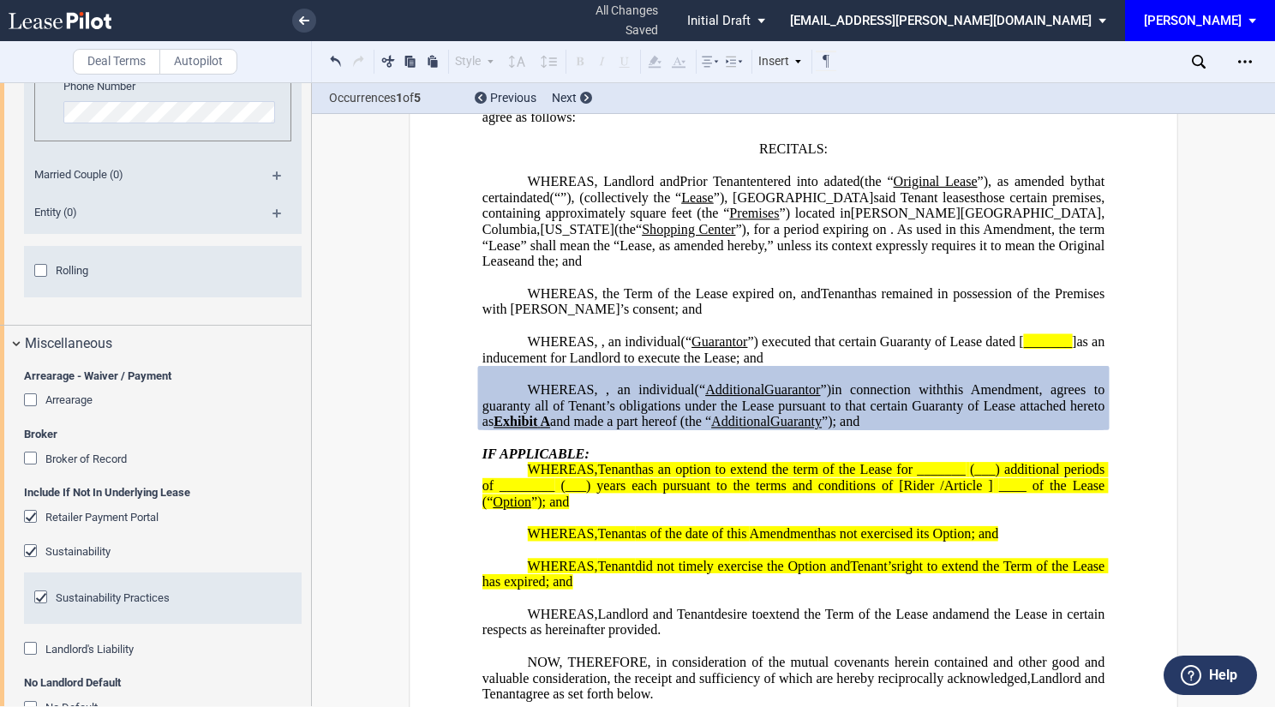
click at [33, 397] on div "Arrearage" at bounding box center [32, 401] width 17 height 17
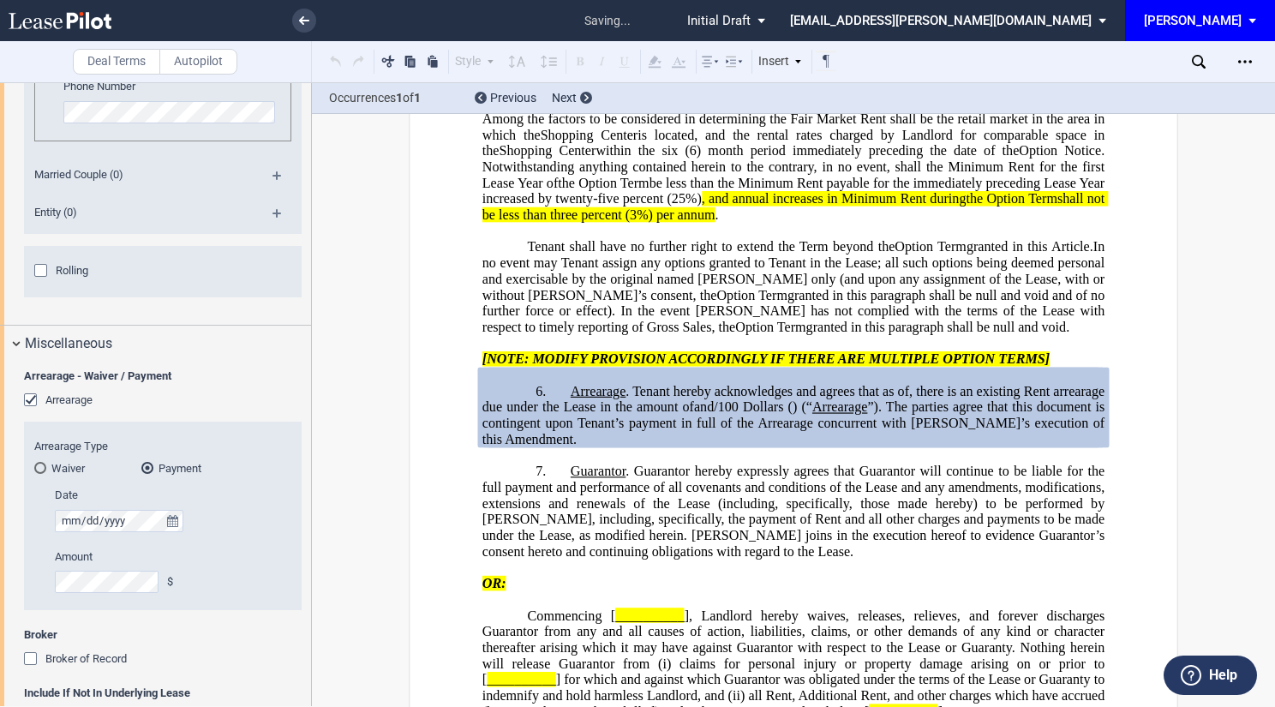
scroll to position [3586, 0]
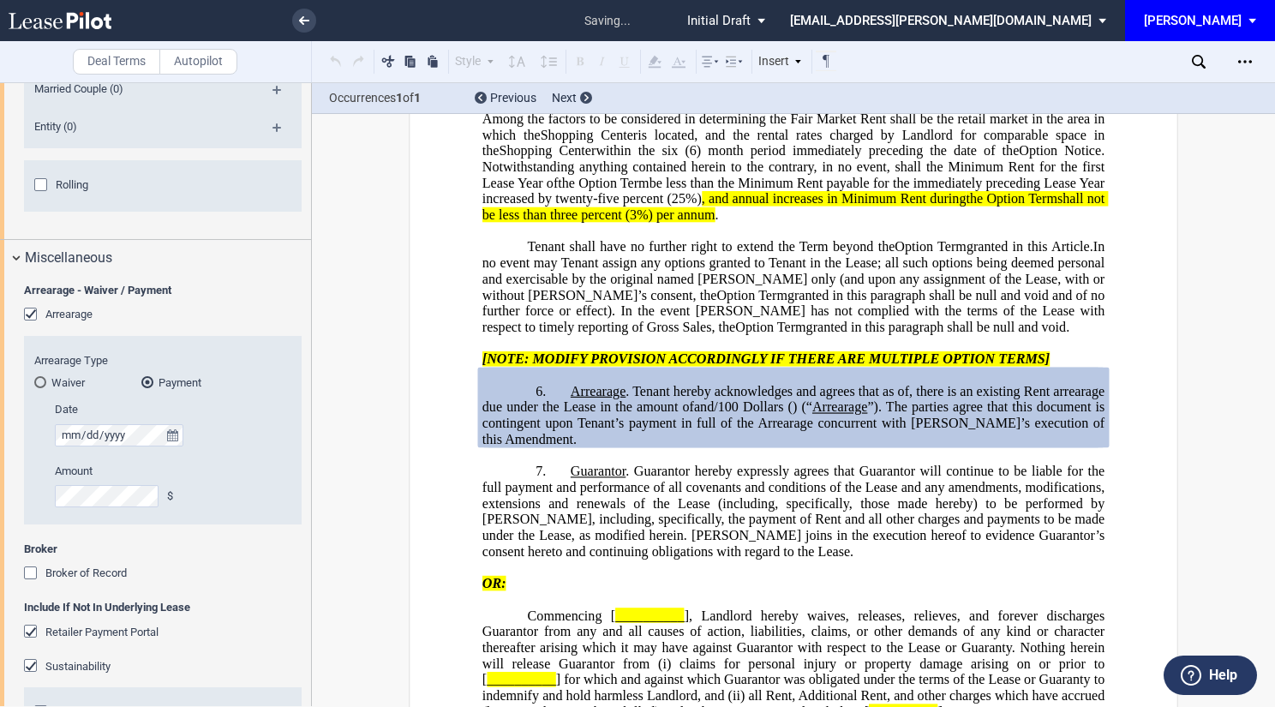
click at [32, 570] on div "Broker of Record" at bounding box center [32, 574] width 17 height 17
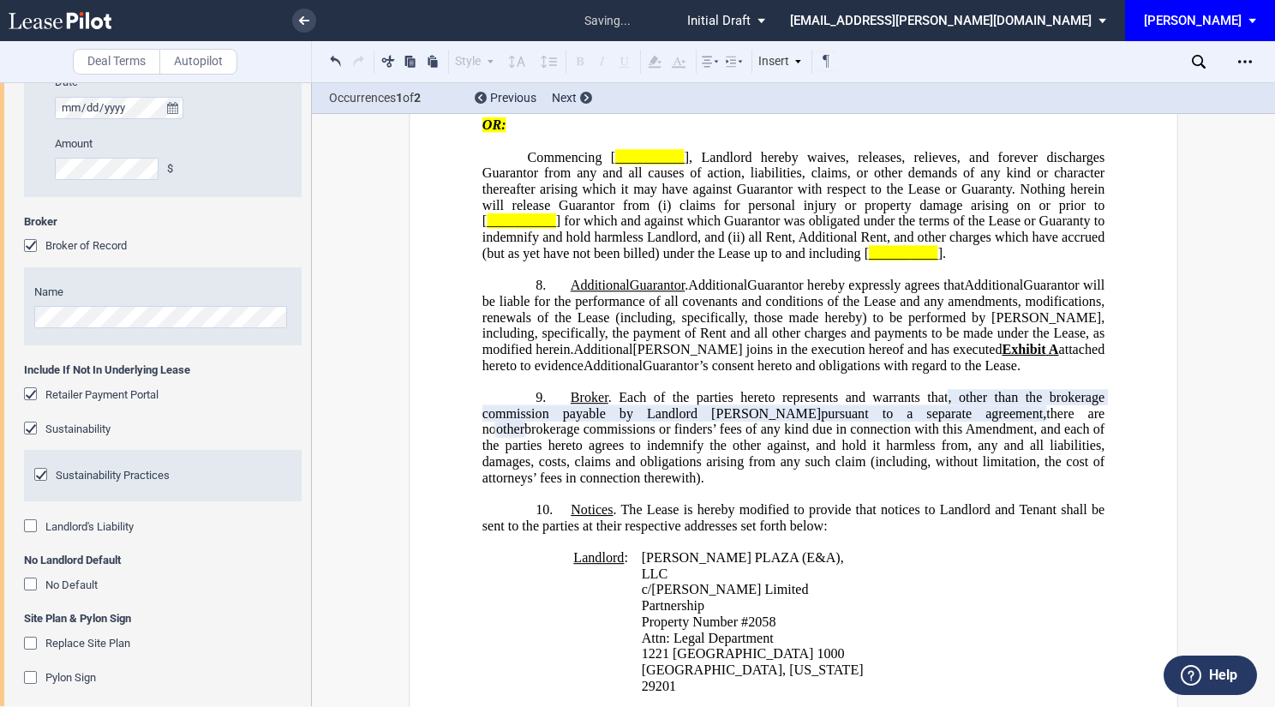
scroll to position [0, 0]
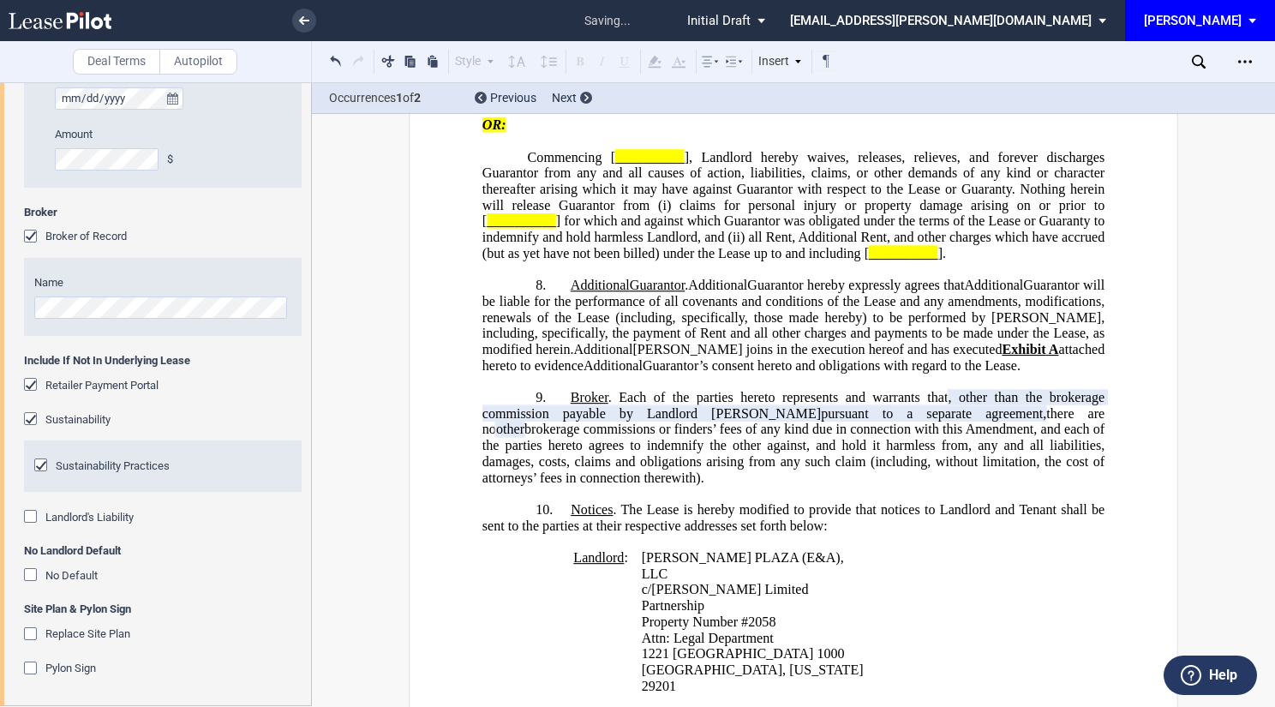
click at [34, 511] on div "Landlord's Liability" at bounding box center [32, 518] width 17 height 17
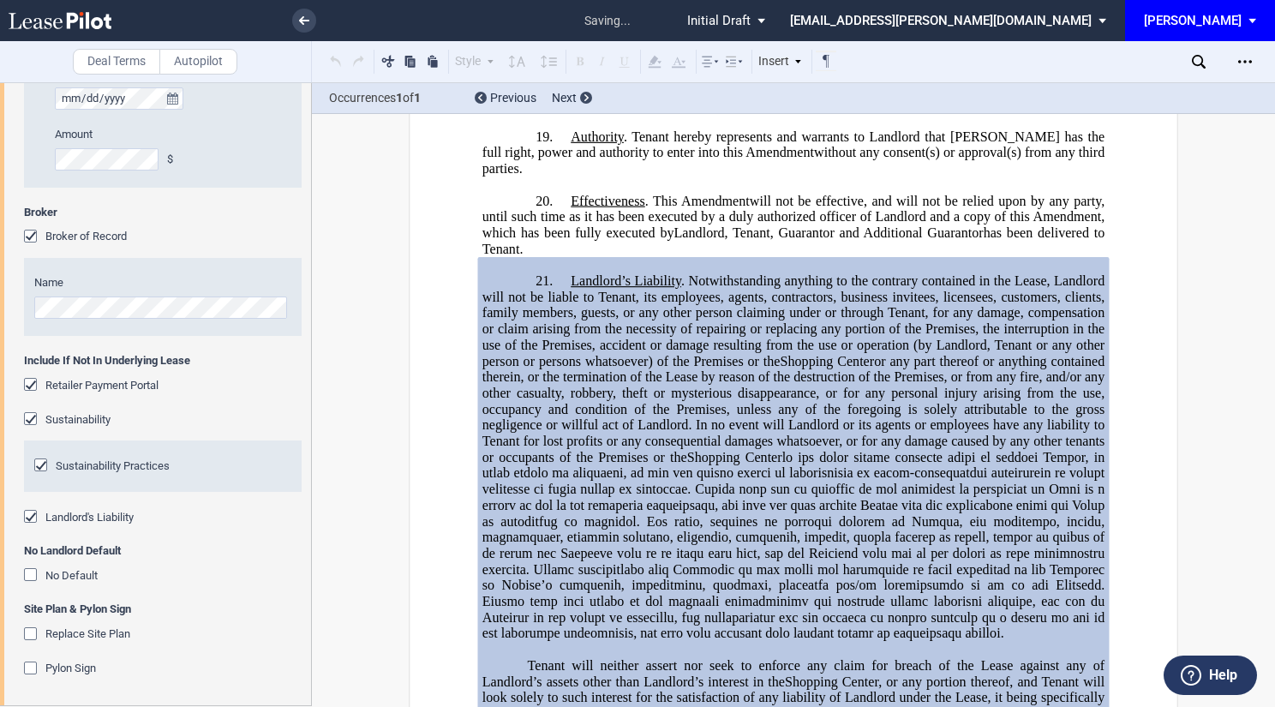
click at [28, 574] on div "No Default" at bounding box center [32, 576] width 17 height 17
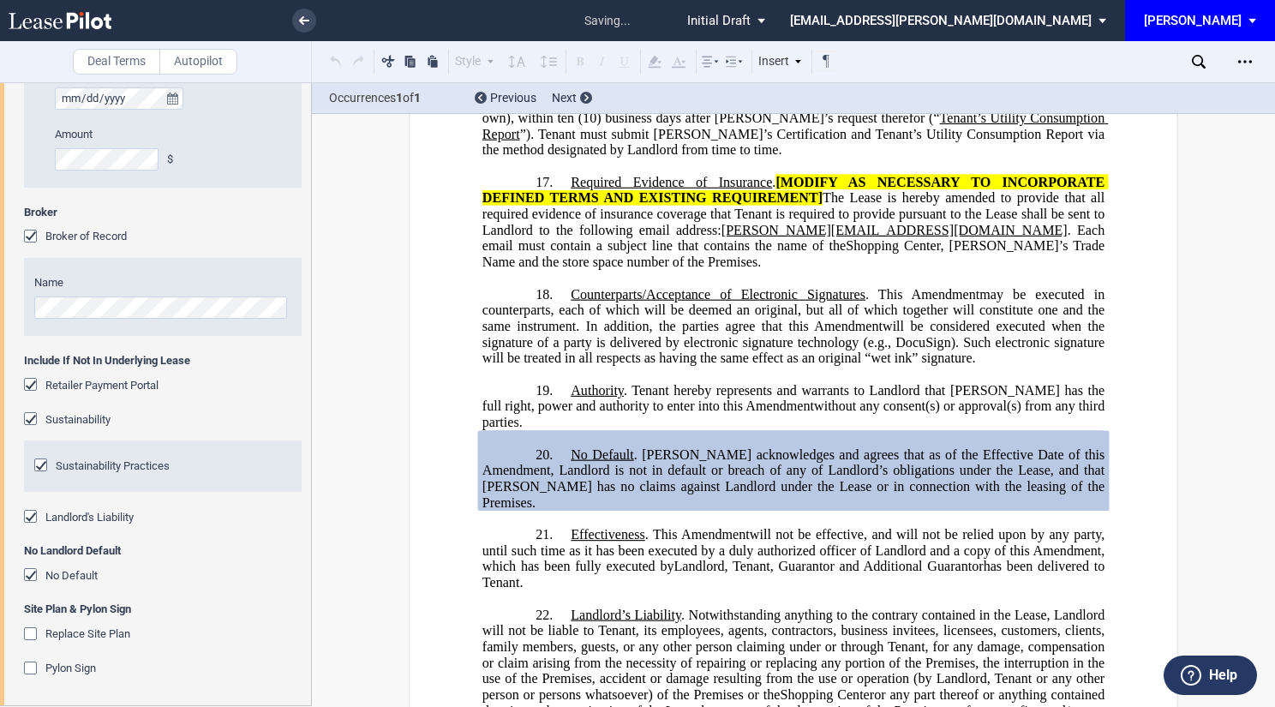
click at [33, 633] on div "Replace Site Plan" at bounding box center [32, 635] width 17 height 17
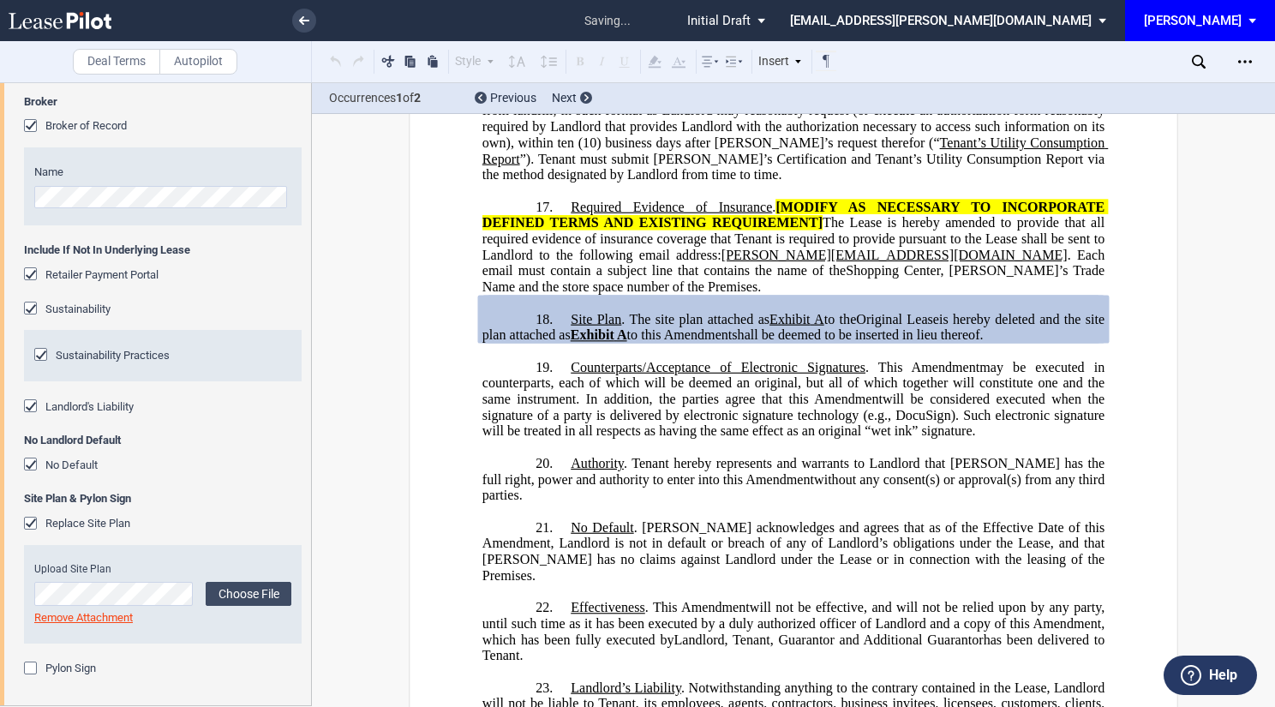
click at [33, 672] on div "Pylon Sign" at bounding box center [32, 669] width 17 height 17
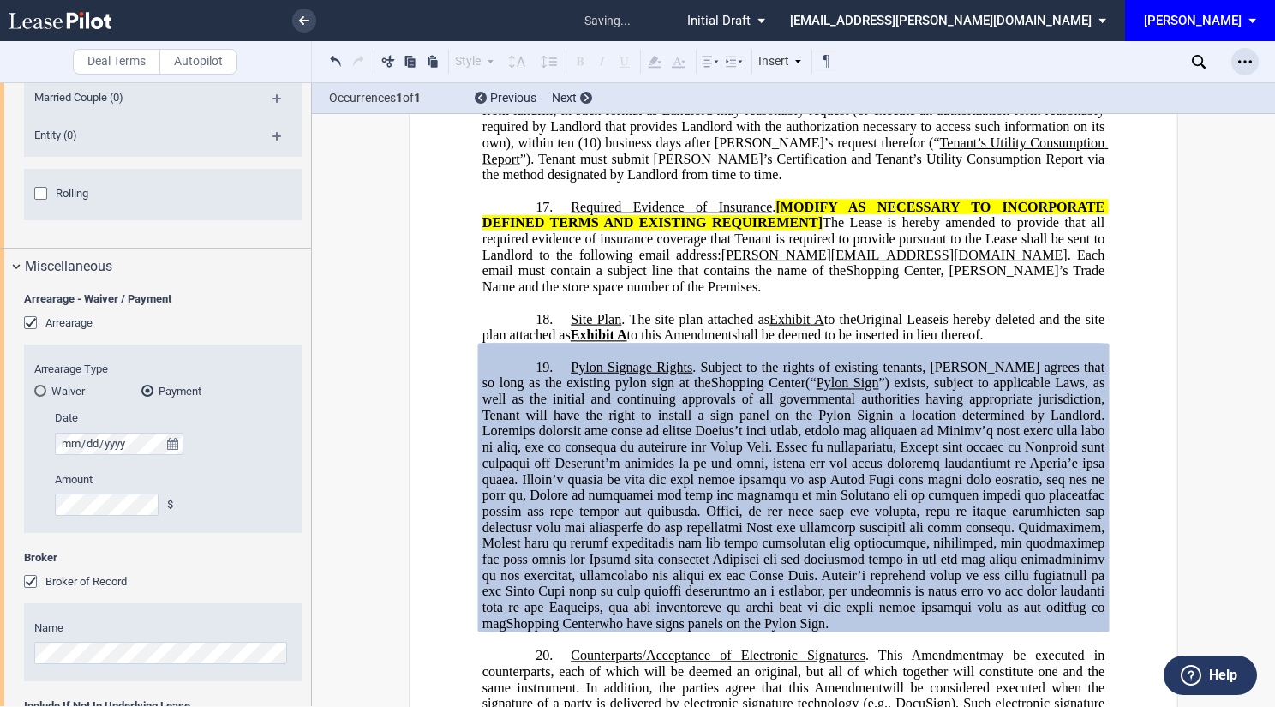
click at [1251, 61] on use "Open Lease options menu" at bounding box center [1245, 61] width 14 height 3
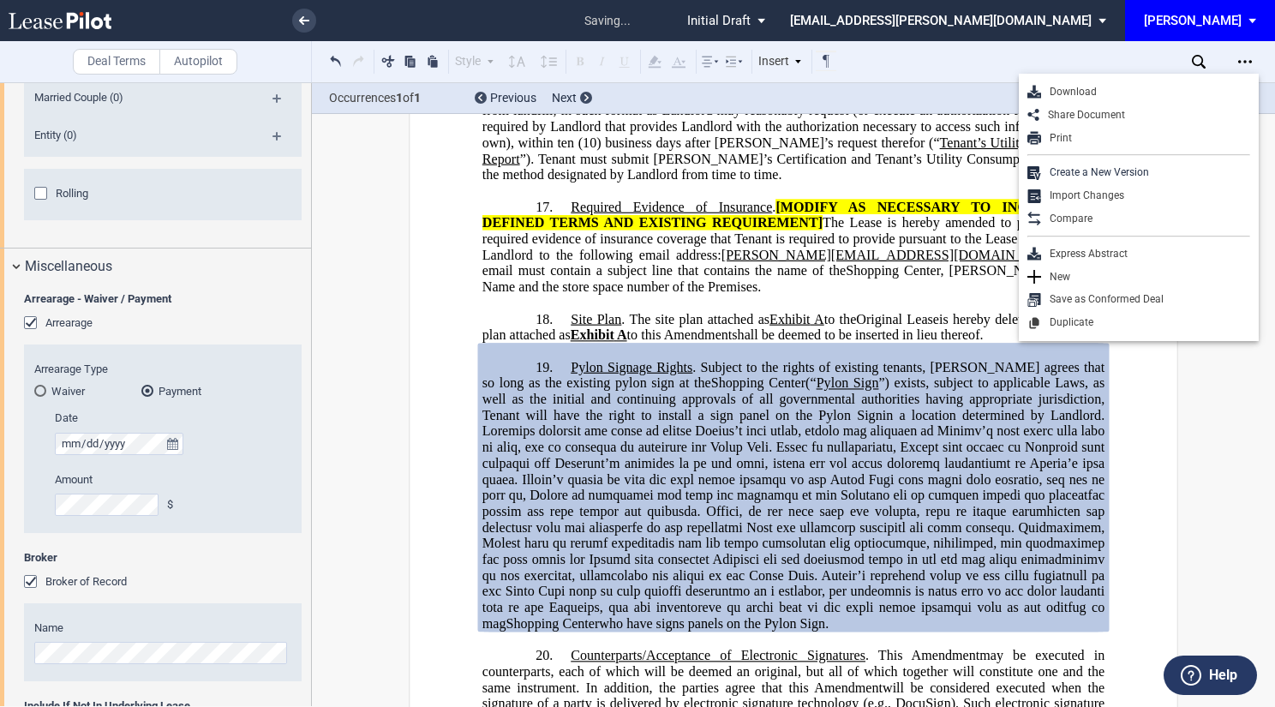
click at [1110, 89] on div "Download" at bounding box center [1145, 92] width 209 height 15
